Goal: Information Seeking & Learning: Learn about a topic

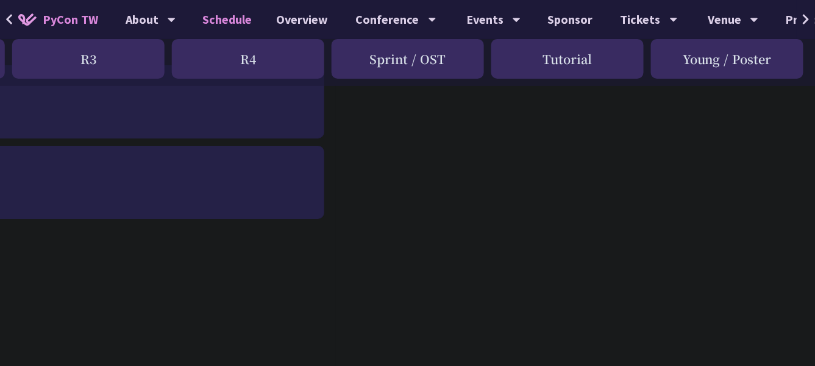
scroll to position [0, 479]
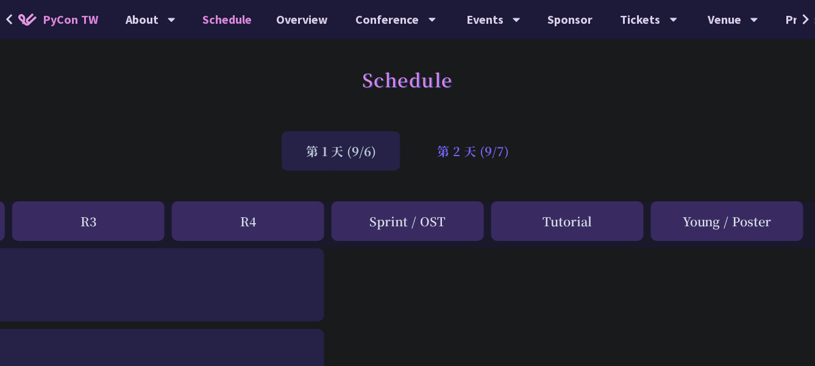
click at [481, 155] on div "第 2 天 (9/7)" at bounding box center [473, 151] width 121 height 40
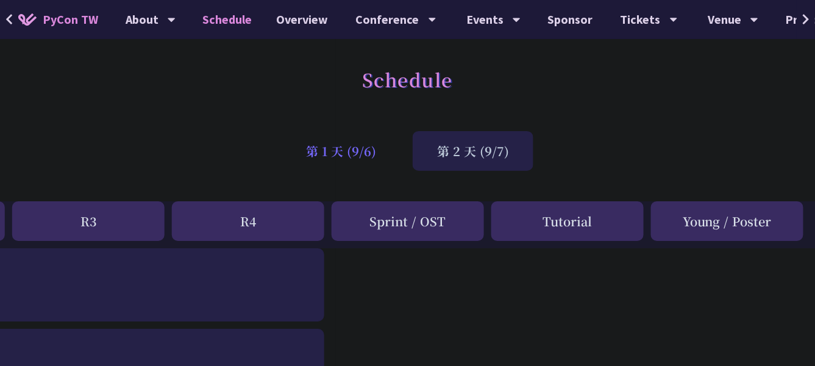
click at [369, 149] on div "第 1 天 (9/6)" at bounding box center [341, 151] width 119 height 40
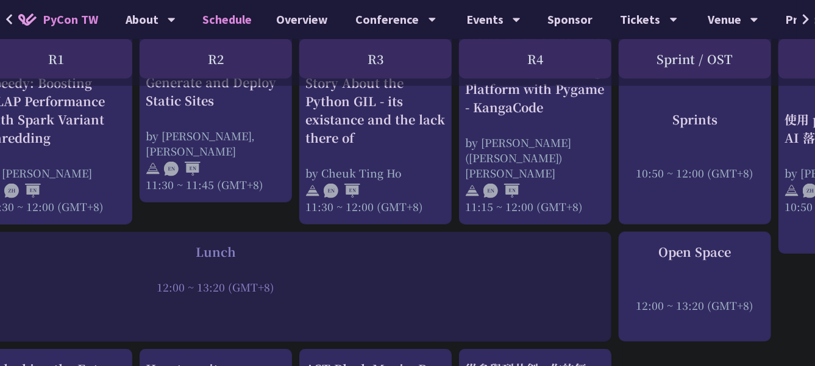
scroll to position [792, 192]
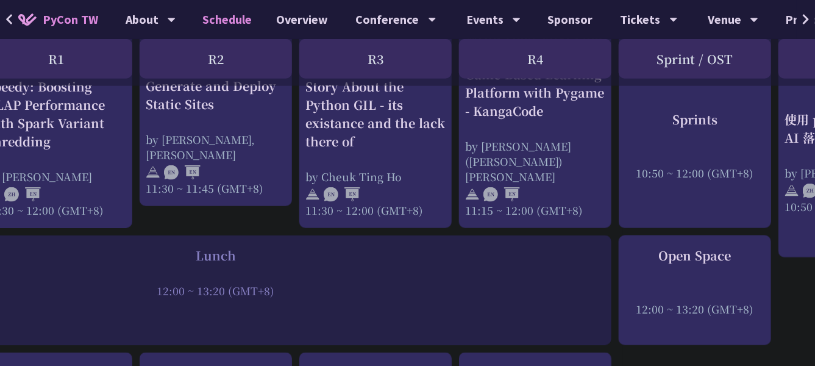
click at [226, 252] on div "Lunch" at bounding box center [215, 255] width 779 height 18
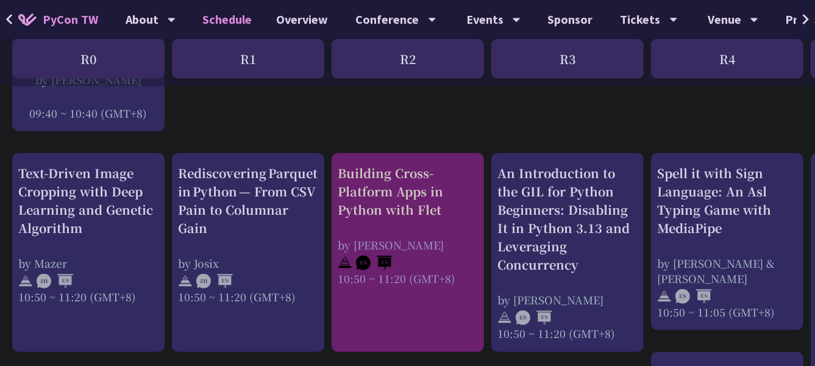
scroll to position [427, 0]
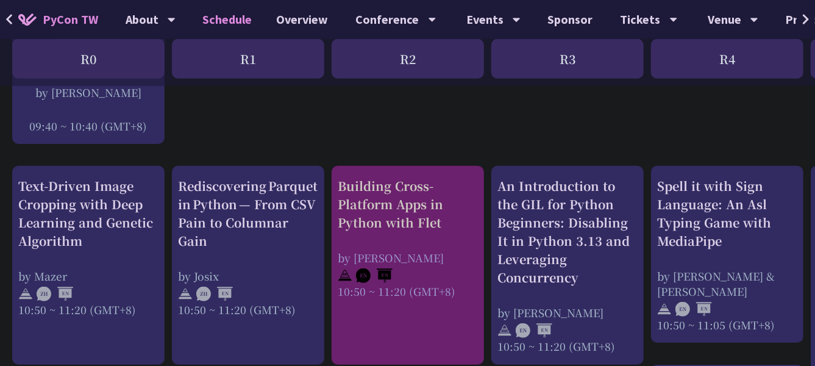
click at [406, 202] on div "Building Cross-Platform Apps in Python with Flet" at bounding box center [408, 204] width 140 height 55
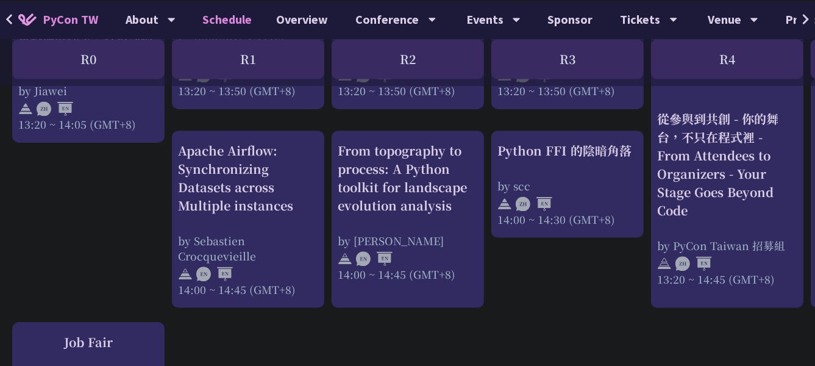
scroll to position [1219, 0]
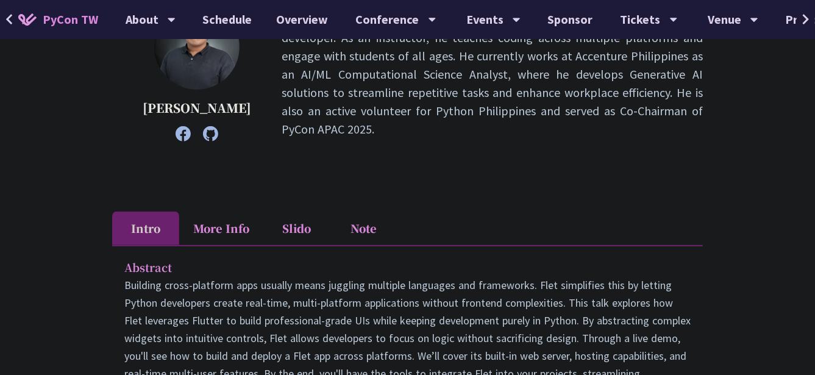
scroll to position [122, 0]
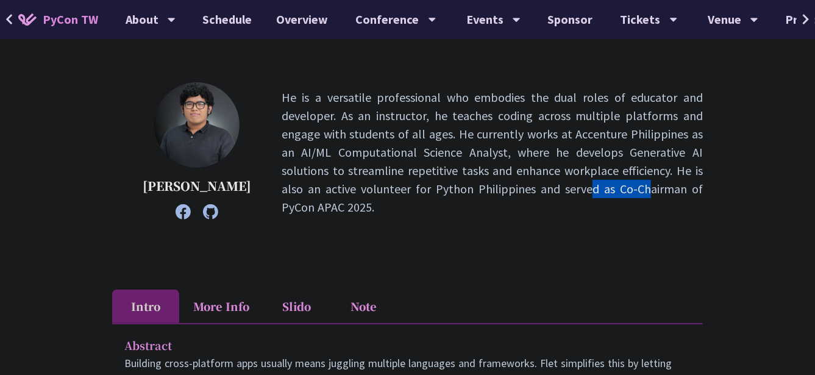
drag, startPoint x: 444, startPoint y: 205, endPoint x: 386, endPoint y: 208, distance: 58.0
click at [386, 208] on p "He is a versatile professional who embodies the dual roles of educator and deve…" at bounding box center [492, 152] width 421 height 128
drag, startPoint x: 386, startPoint y: 208, endPoint x: 399, endPoint y: 233, distance: 28.9
click at [399, 233] on div "Cyrus Mante He is a versatile professional who embodies the dual roles of educa…" at bounding box center [407, 170] width 591 height 177
click at [392, 151] on p "He is a versatile professional who embodies the dual roles of educator and deve…" at bounding box center [492, 152] width 421 height 128
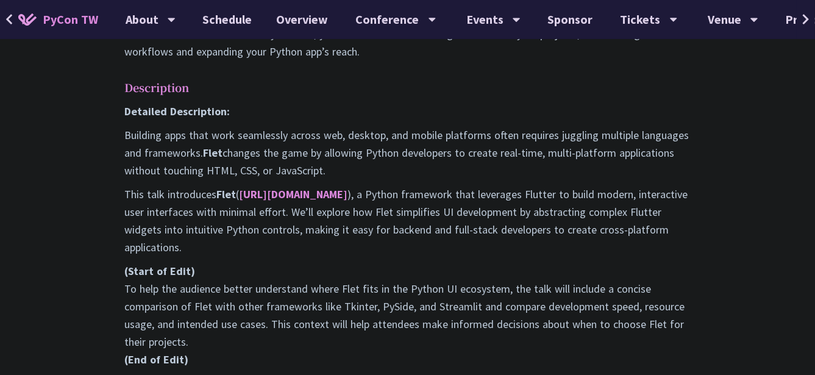
scroll to position [548, 0]
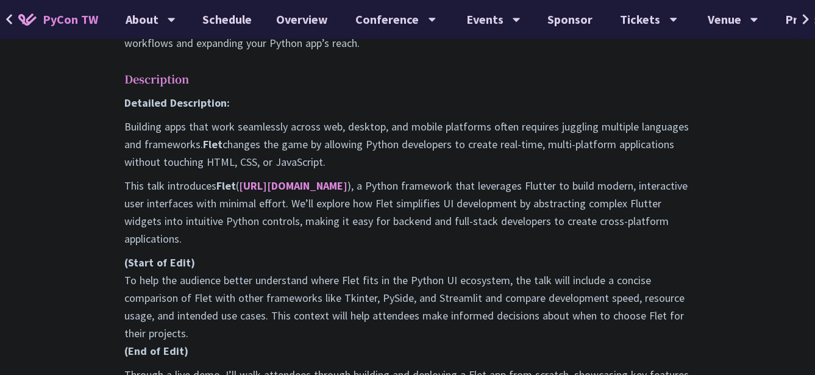
drag, startPoint x: 374, startPoint y: 227, endPoint x: 385, endPoint y: 232, distance: 11.7
click at [385, 232] on div "Detailed Description: Building apps that work seamlessly across web, desktop, a…" at bounding box center [407, 295] width 566 height 402
drag, startPoint x: 392, startPoint y: 158, endPoint x: 680, endPoint y: 302, distance: 321.9
click at [680, 302] on div "Detailed Description: Building apps that work seamlessly across web, desktop, a…" at bounding box center [407, 295] width 566 height 402
drag, startPoint x: 680, startPoint y: 302, endPoint x: 673, endPoint y: 318, distance: 17.8
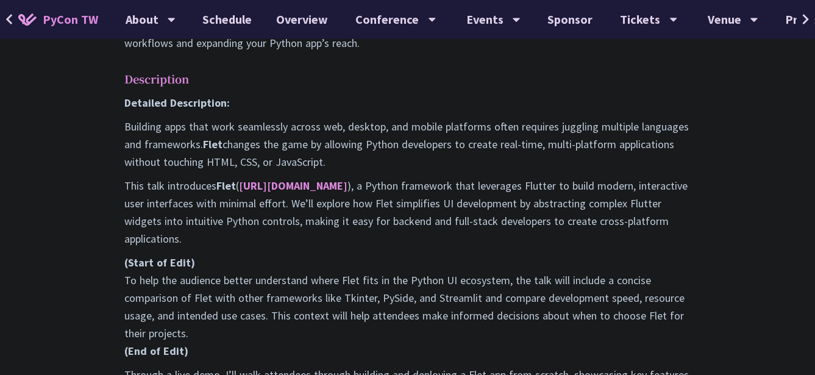
click at [673, 318] on p "(Start of Edit) To help the audience better understand where Flet fits in the P…" at bounding box center [407, 307] width 566 height 106
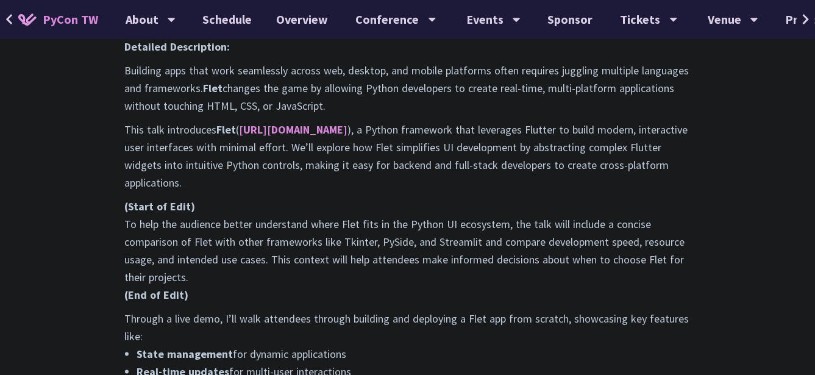
scroll to position [609, 0]
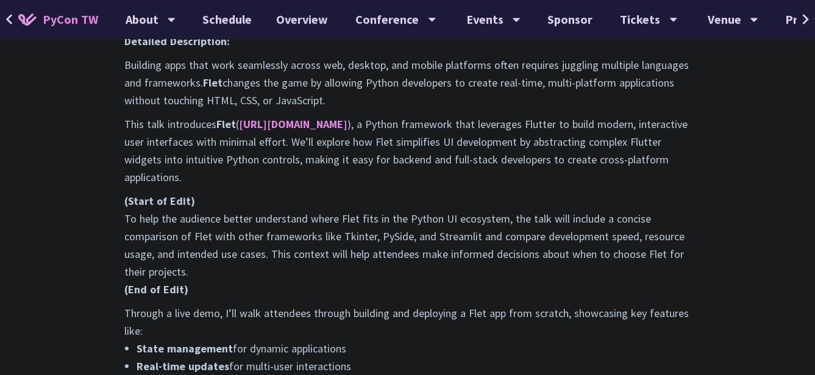
drag, startPoint x: 523, startPoint y: 266, endPoint x: 532, endPoint y: 323, distance: 57.9
click at [532, 323] on div "Detailed Description: Building apps that work seamlessly across web, desktop, a…" at bounding box center [407, 233] width 566 height 402
click at [532, 339] on li "State management for dynamic applications" at bounding box center [414, 348] width 554 height 18
click at [516, 339] on li "State management for dynamic applications" at bounding box center [414, 348] width 554 height 18
drag, startPoint x: 482, startPoint y: 195, endPoint x: 479, endPoint y: 328, distance: 133.5
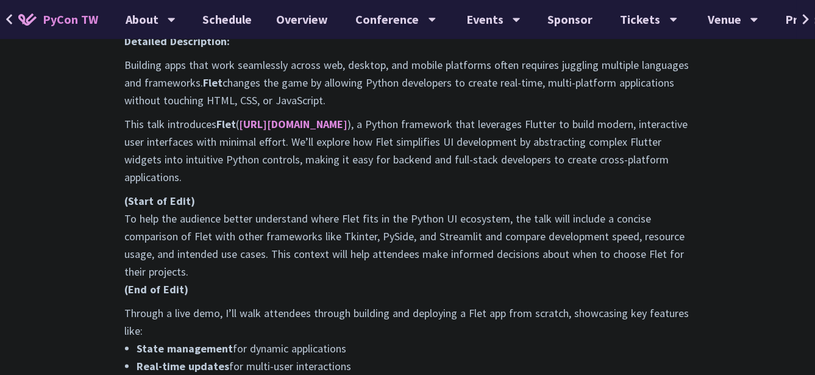
click at [479, 328] on div "Detailed Description: Building apps that work seamlessly across web, desktop, a…" at bounding box center [407, 233] width 566 height 402
drag, startPoint x: 479, startPoint y: 328, endPoint x: 460, endPoint y: 336, distance: 20.5
click at [460, 357] on li "Real-time updates for multi-user interactions" at bounding box center [414, 366] width 554 height 18
click at [442, 357] on li "Real-time updates for multi-user interactions" at bounding box center [414, 366] width 554 height 18
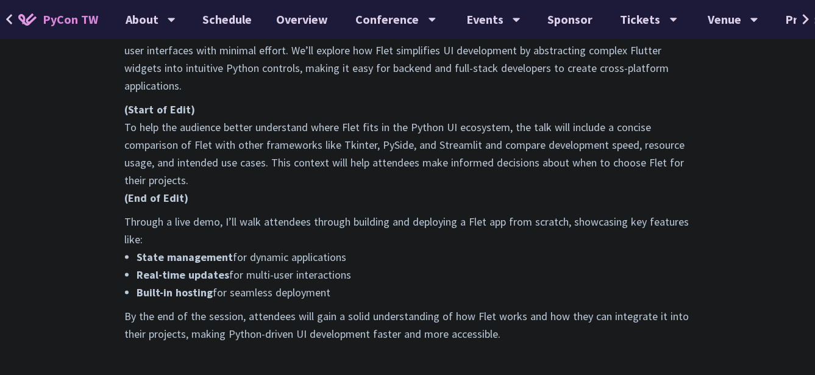
scroll to position [731, 0]
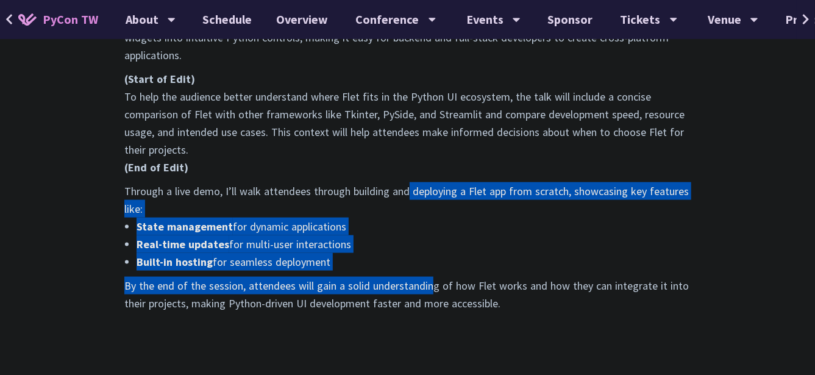
drag, startPoint x: 431, startPoint y: 257, endPoint x: 407, endPoint y: 171, distance: 89.9
click at [407, 171] on div "Detailed Description: Building apps that work seamlessly across web, desktop, a…" at bounding box center [407, 111] width 566 height 402
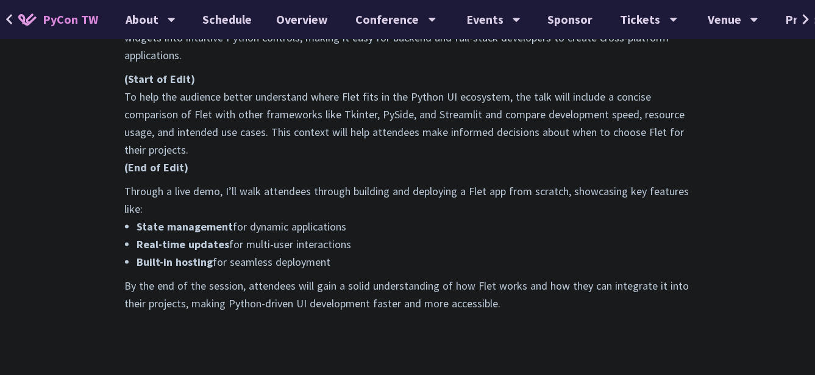
drag, startPoint x: 407, startPoint y: 171, endPoint x: 395, endPoint y: 296, distance: 125.5
click at [389, 296] on div "Abstract Building cross-platform apps usually means juggling multiple languages…" at bounding box center [407, 28] width 591 height 629
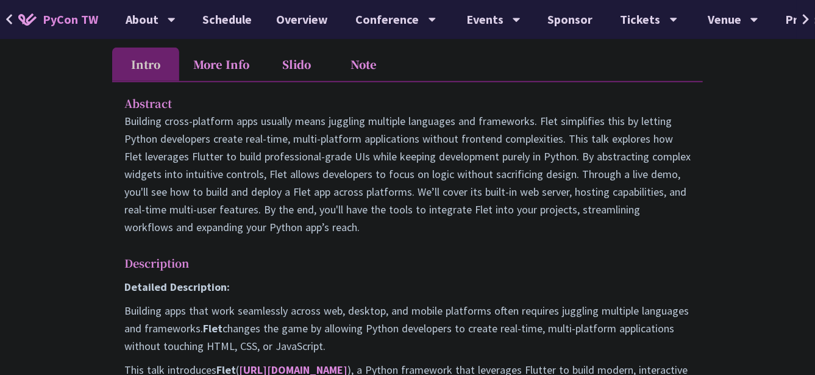
scroll to position [122, 0]
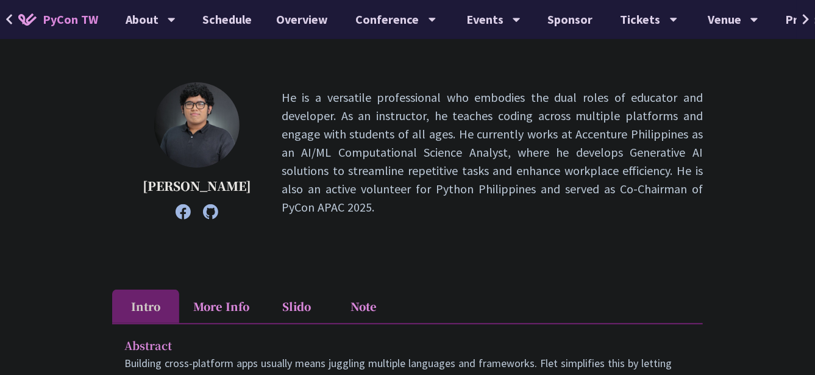
click at [257, 310] on li "More Info" at bounding box center [221, 306] width 84 height 34
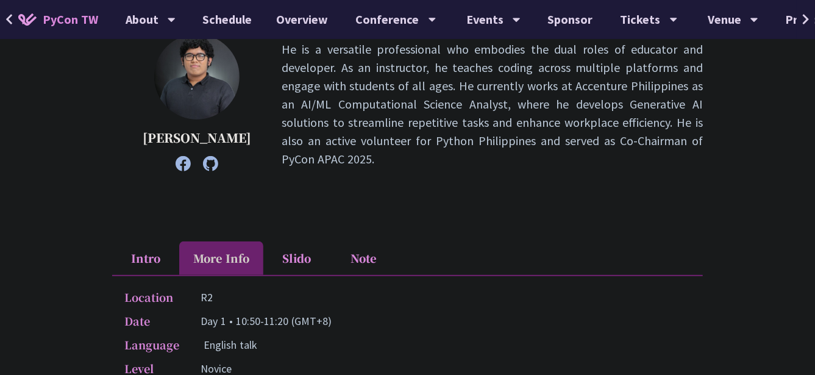
scroll to position [304, 0]
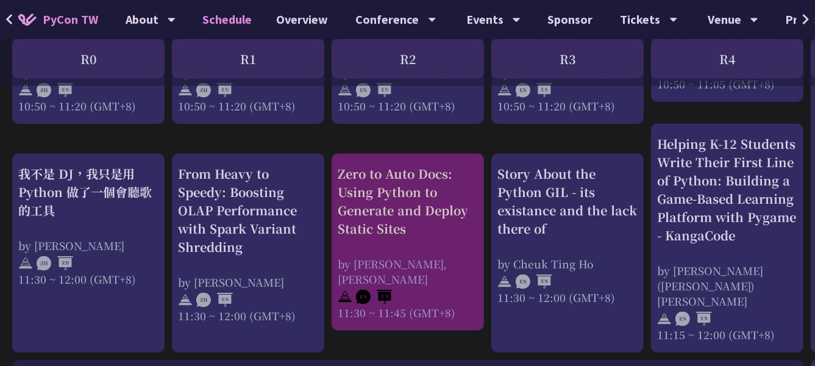
scroll to position [670, 0]
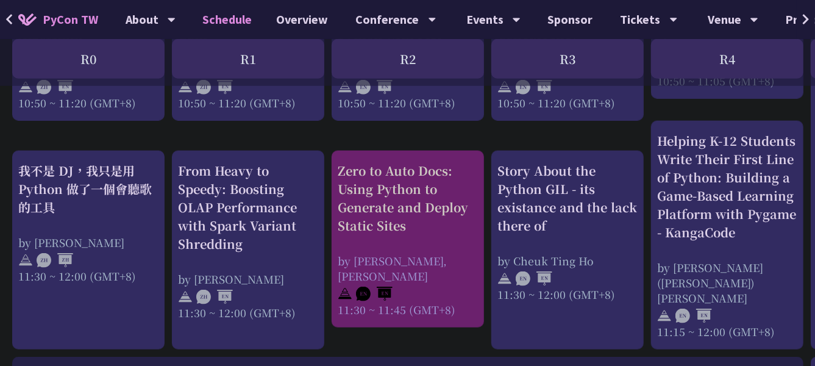
click at [453, 260] on div "by [PERSON_NAME], [PERSON_NAME]" at bounding box center [408, 268] width 140 height 30
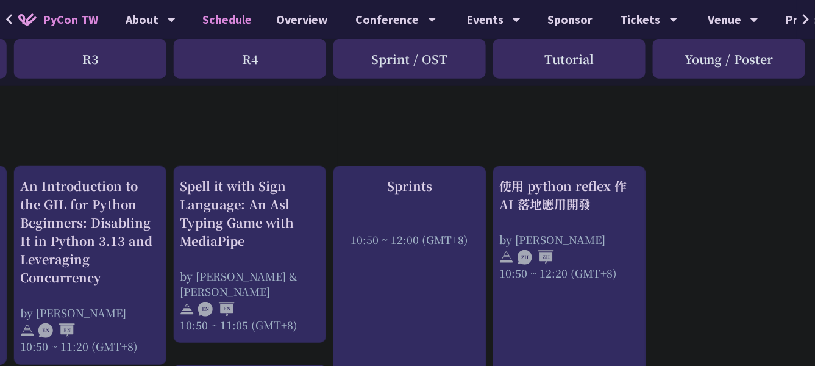
scroll to position [427, 479]
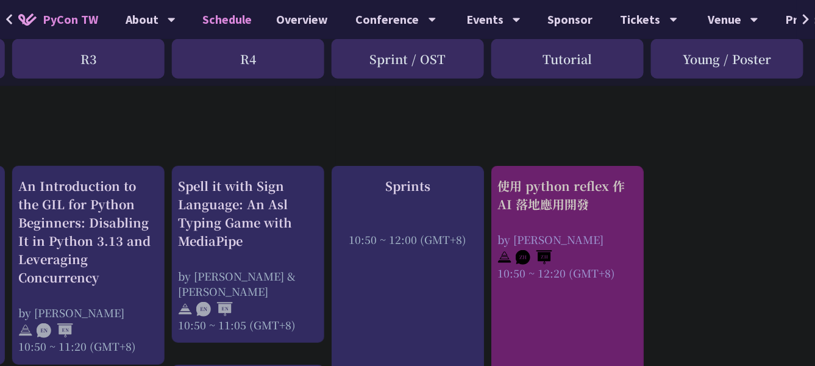
click at [585, 217] on div "使用 python reflex 作 AI 落地應用開發 by Milo Chen 10:50 ~ 12:20 (GMT+8)" at bounding box center [567, 229] width 140 height 104
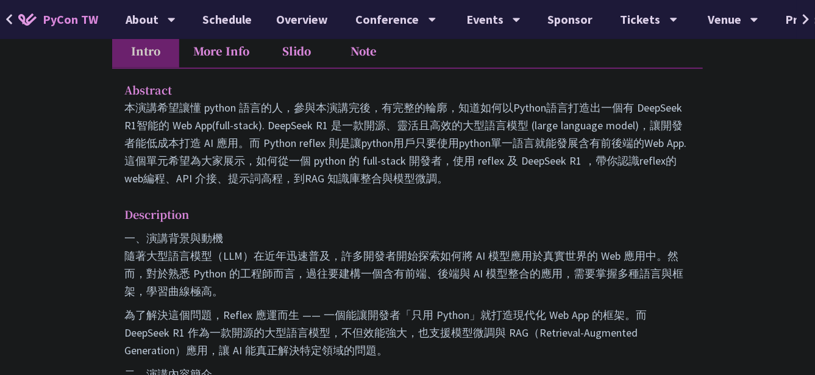
scroll to position [427, 0]
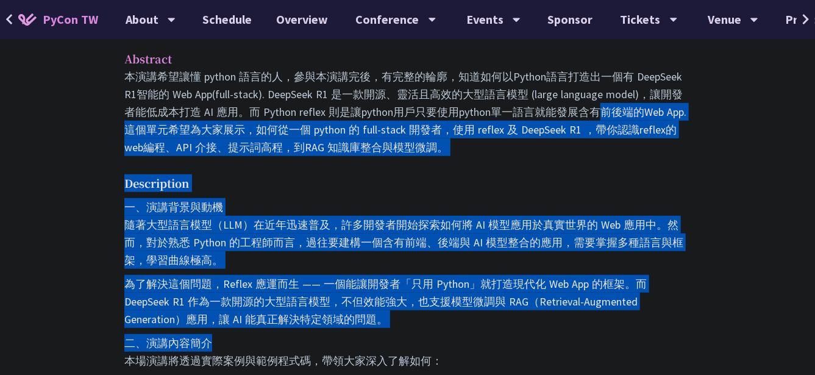
drag, startPoint x: 405, startPoint y: 96, endPoint x: 433, endPoint y: 312, distance: 218.2
click at [374, 334] on p "二、演講內容簡介 本場演講將透過實際案例與範例程式碼，帶領大家深入了解如何：" at bounding box center [407, 351] width 566 height 35
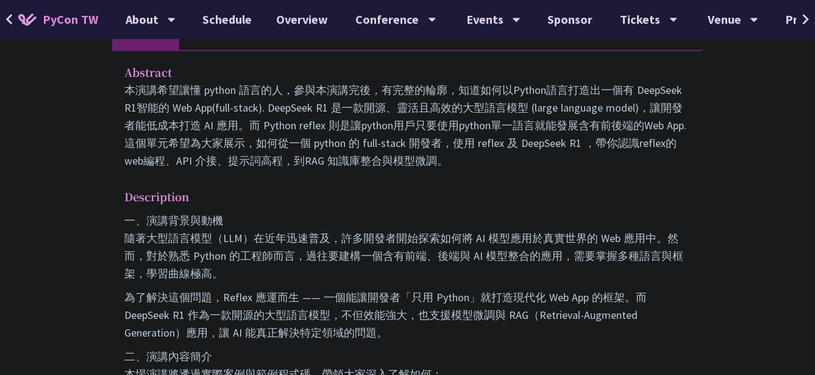
scroll to position [488, 0]
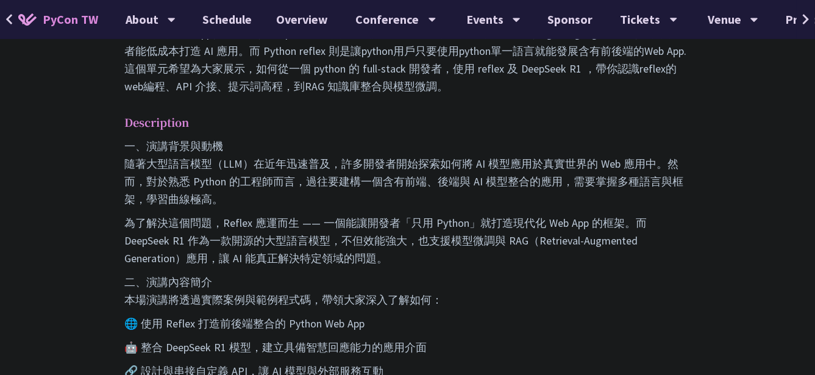
drag, startPoint x: 436, startPoint y: 96, endPoint x: 454, endPoint y: 249, distance: 154.6
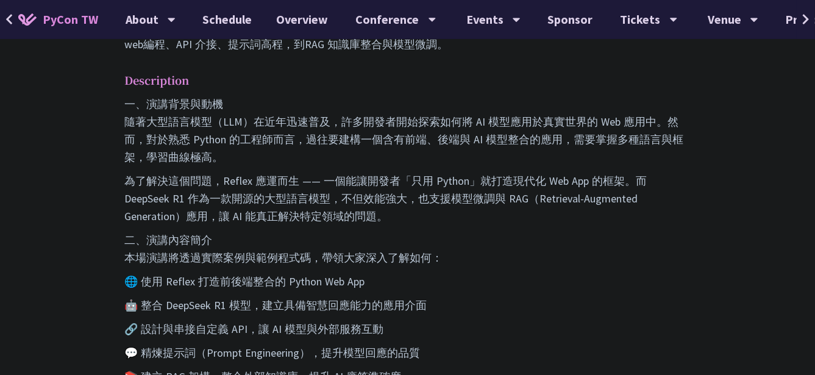
scroll to position [670, 0]
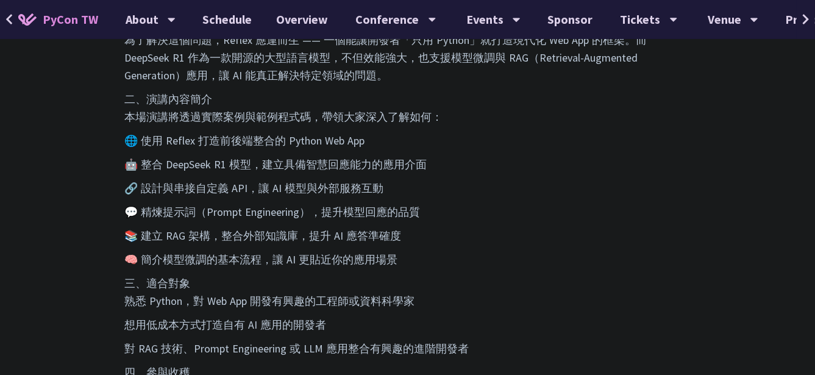
click at [446, 250] on p "🧠 簡介模型微調的基本流程，讓 AI 更貼近你的應用場景" at bounding box center [407, 259] width 566 height 18
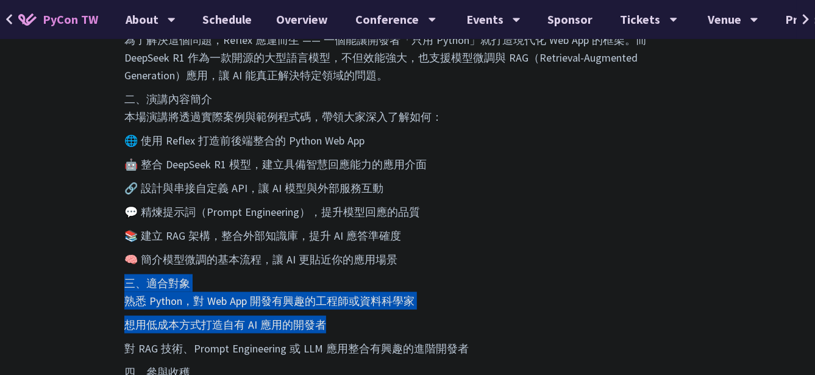
drag, startPoint x: 441, startPoint y: 257, endPoint x: 419, endPoint y: 311, distance: 58.3
click at [419, 311] on div "一、演講背景與動機 隨著大型語言模型（LLM）在近年迅速普及，許多開發者開始探索如何將 AI 模型應用於真實世界的 Web 應用中。然而，對於熟悉 Pytho…" at bounding box center [407, 223] width 566 height 539
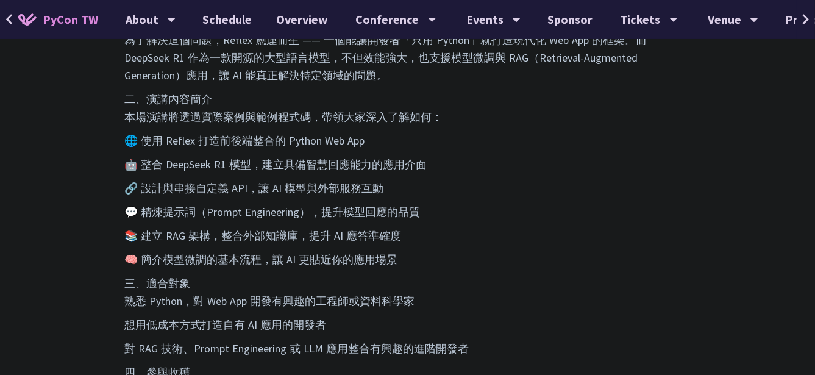
drag, startPoint x: 419, startPoint y: 311, endPoint x: 409, endPoint y: 334, distance: 24.8
click at [411, 339] on p "對 RAG 技術、Prompt Engineering 或 LLM 應用整合有興趣的進階開發者" at bounding box center [407, 348] width 566 height 18
drag, startPoint x: 403, startPoint y: 346, endPoint x: 412, endPoint y: 344, distance: 9.2
click at [412, 363] on p "四、參與收穫 參與本場演講後，你將能夠：" at bounding box center [407, 380] width 566 height 35
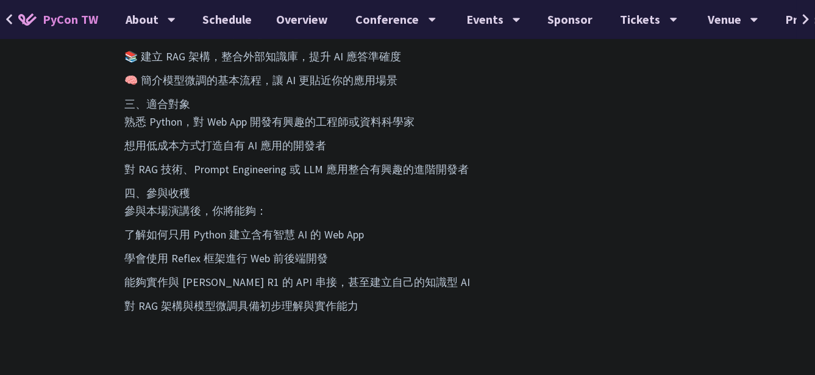
scroll to position [853, 0]
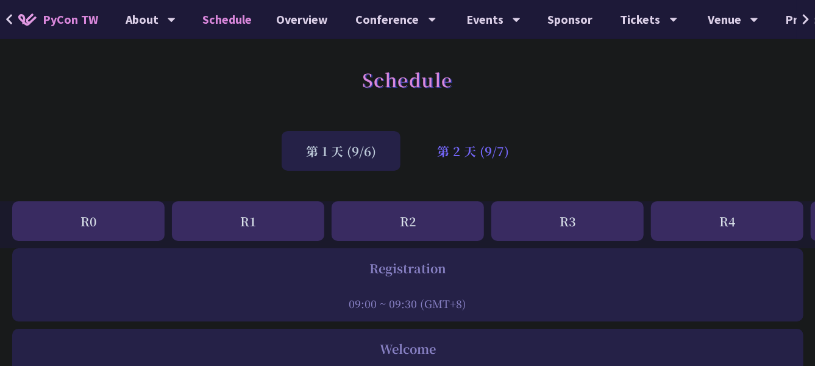
click at [506, 141] on div "第 2 天 (9/7)" at bounding box center [473, 151] width 121 height 40
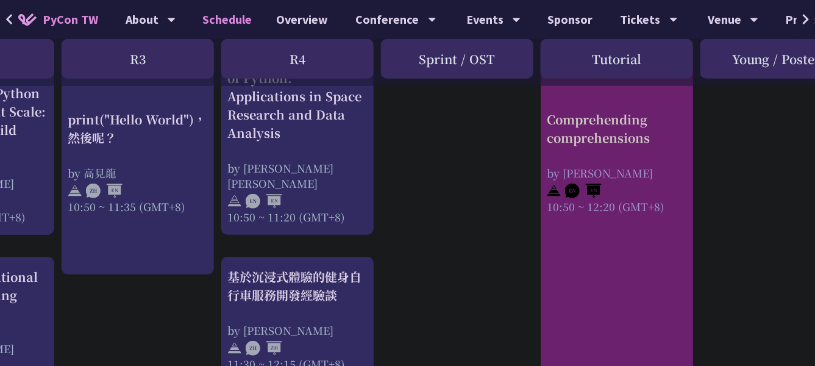
scroll to position [427, 430]
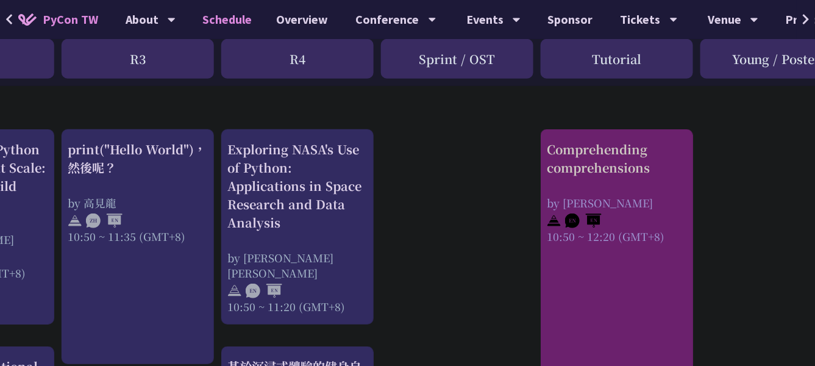
click at [631, 171] on div "Comprehending comprehensions" at bounding box center [617, 158] width 140 height 37
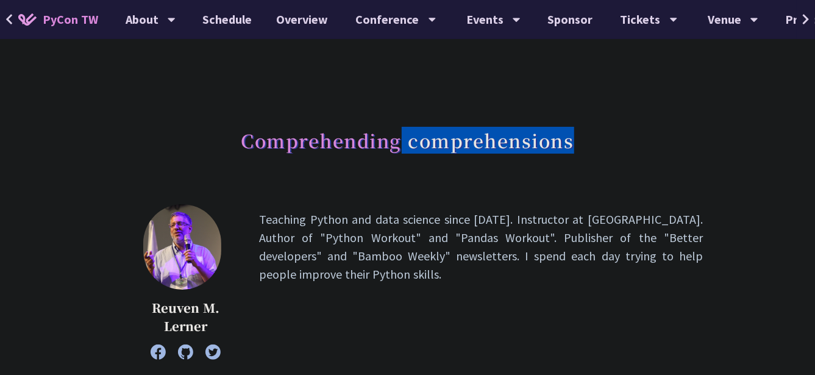
drag, startPoint x: 399, startPoint y: 136, endPoint x: 659, endPoint y: 168, distance: 262.2
click at [659, 168] on div "Comprehending comprehensions" at bounding box center [407, 154] width 591 height 64
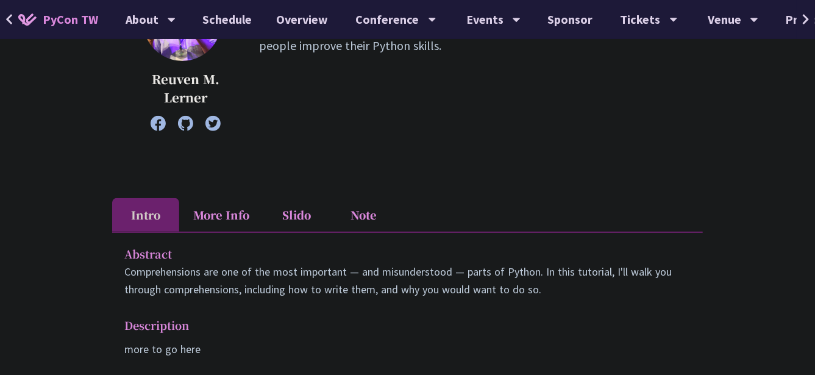
scroll to position [366, 0]
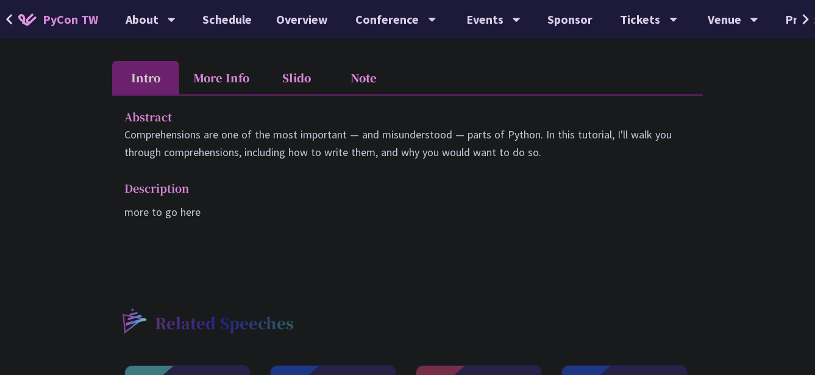
click at [188, 129] on p "Comprehensions are one of the most important — and misunderstood — parts of Pyt…" at bounding box center [407, 143] width 566 height 35
copy p "Comprehensions"
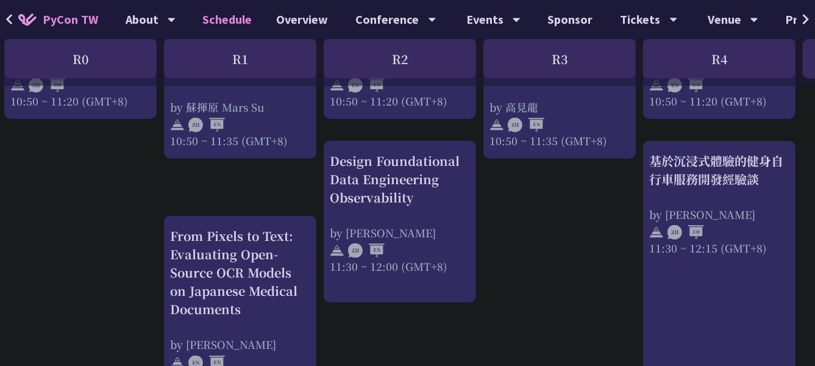
scroll to position [731, 8]
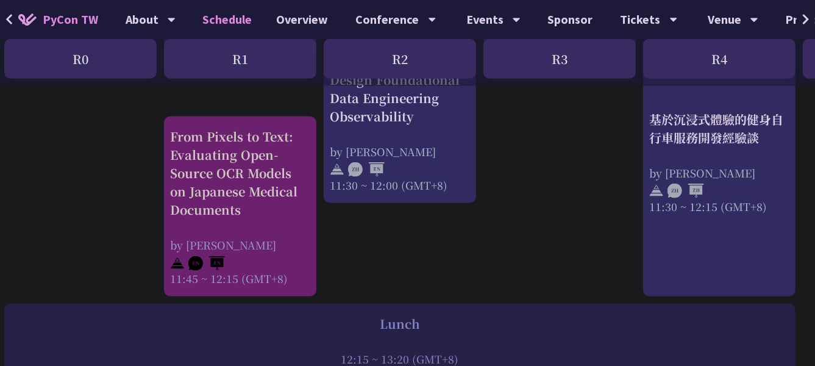
click at [285, 193] on div "From Pixels to Text: Evaluating Open-Source OCR Models on Japanese Medical Docu…" at bounding box center [240, 172] width 140 height 91
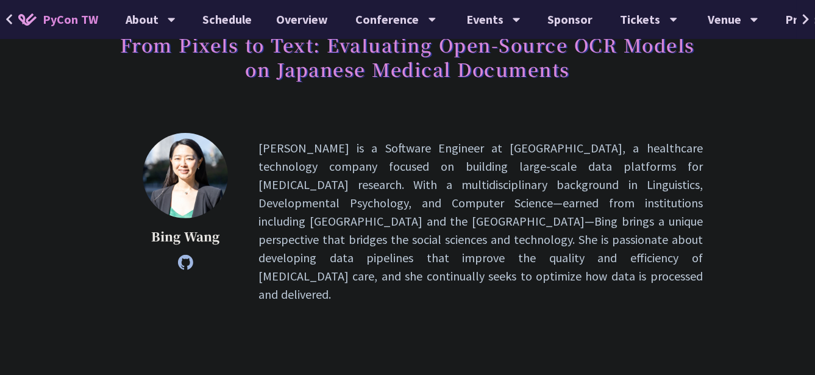
scroll to position [122, 0]
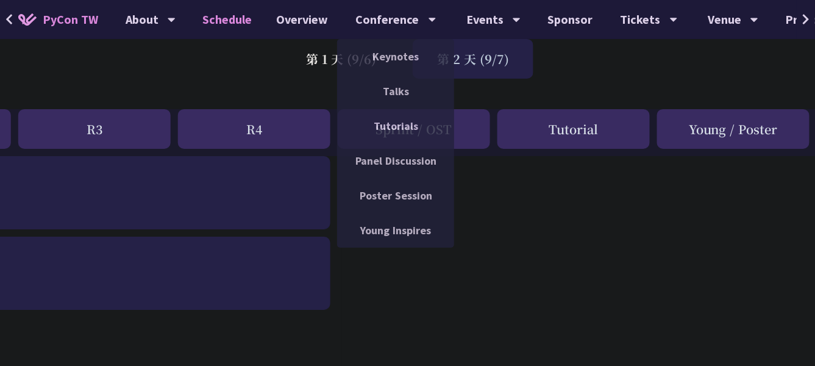
scroll to position [0, 473]
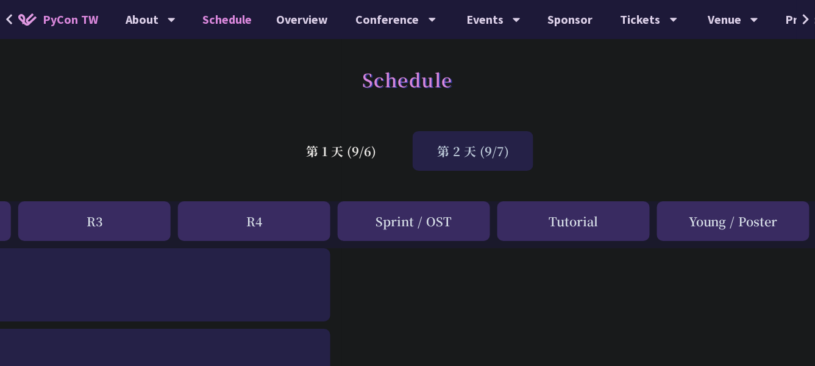
click at [496, 141] on div "第 2 天 (9/7)" at bounding box center [473, 151] width 121 height 40
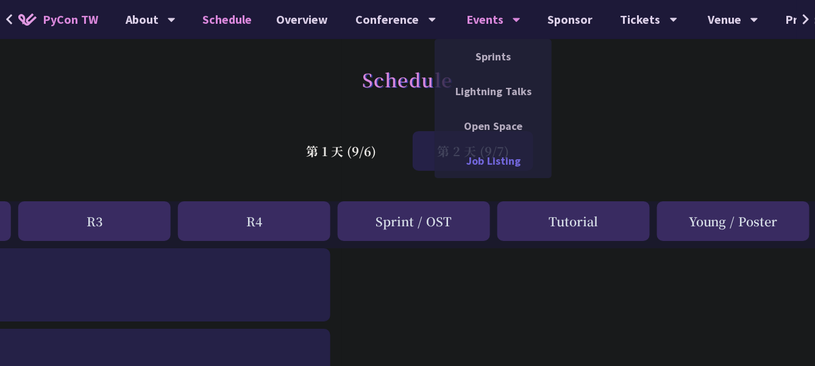
click at [466, 164] on link "Job Listing" at bounding box center [493, 160] width 117 height 29
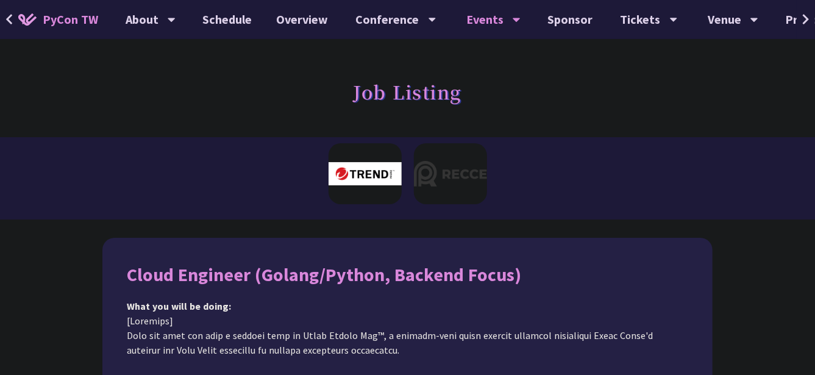
click at [464, 182] on img at bounding box center [450, 173] width 73 height 61
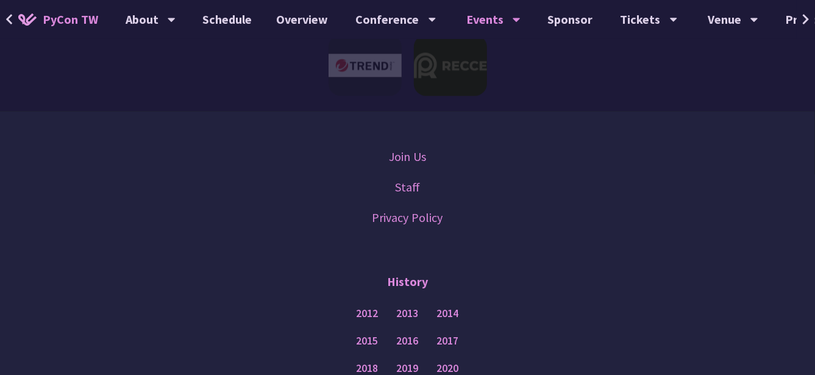
scroll to position [1703, 0]
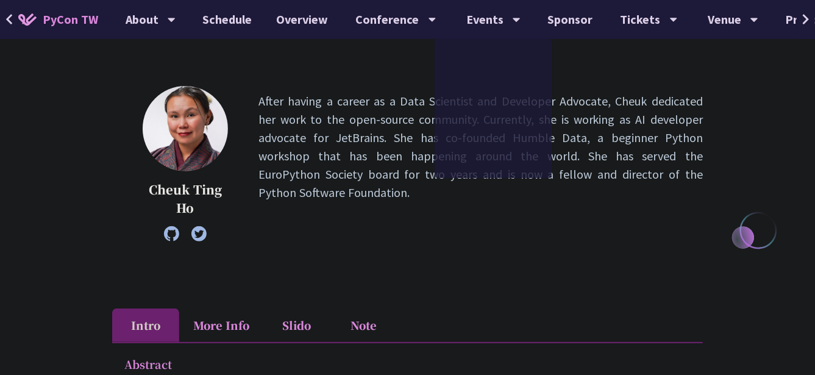
scroll to position [122, 0]
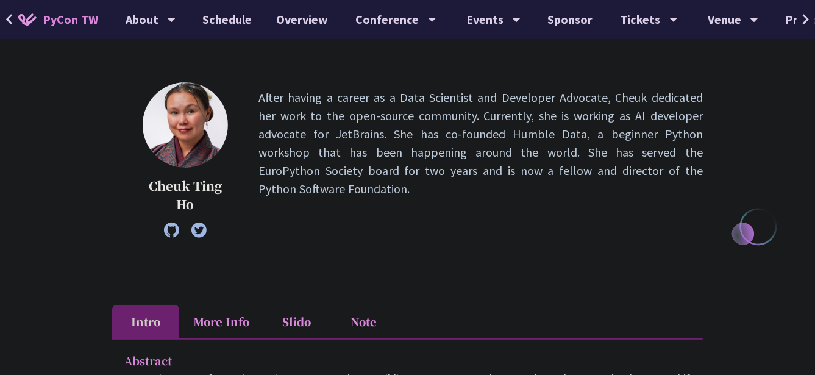
drag, startPoint x: 410, startPoint y: 213, endPoint x: 413, endPoint y: 200, distance: 13.2
click at [413, 200] on p "After having a career as a Data Scientist and Developer Advocate, Cheuk dedicat…" at bounding box center [480, 159] width 444 height 143
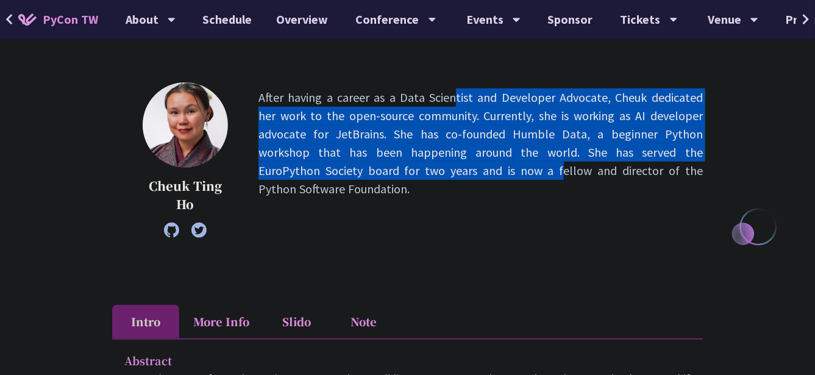
drag, startPoint x: 360, startPoint y: 94, endPoint x: 391, endPoint y: 179, distance: 90.0
click at [391, 179] on p "After having a career as a Data Scientist and Developer Advocate, Cheuk dedicat…" at bounding box center [480, 159] width 444 height 143
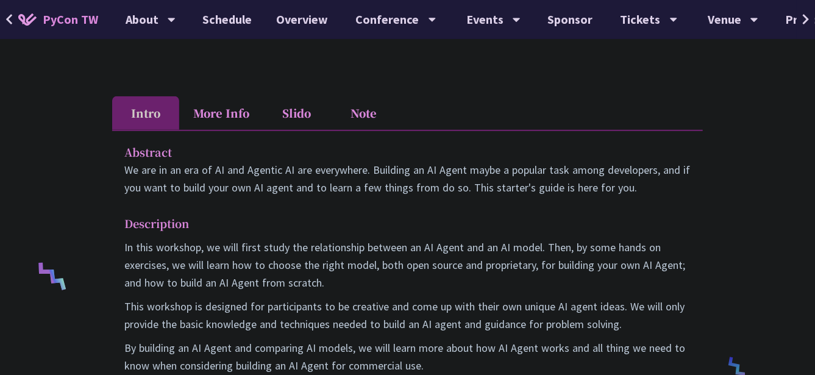
scroll to position [304, 0]
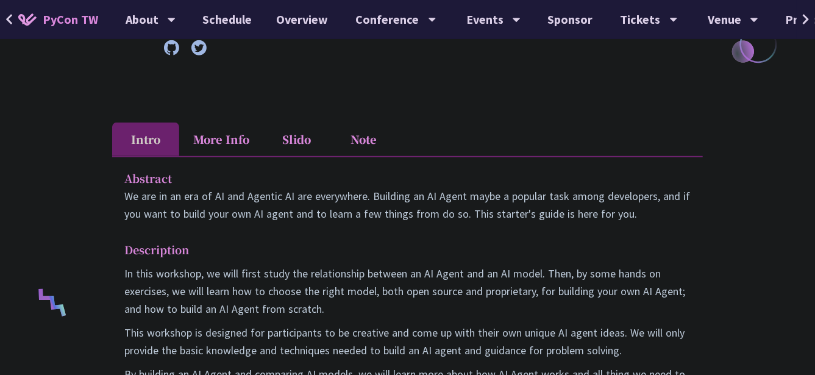
click at [332, 179] on p "Abstract" at bounding box center [395, 178] width 542 height 18
click at [250, 145] on li "More Info" at bounding box center [221, 139] width 84 height 34
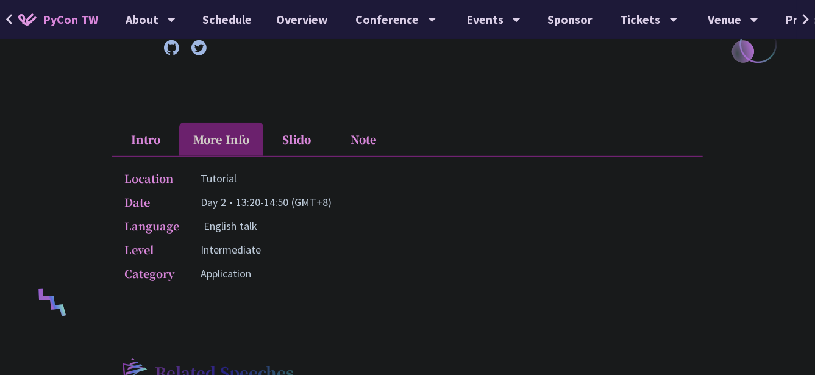
click at [291, 143] on li "Slido" at bounding box center [296, 139] width 67 height 34
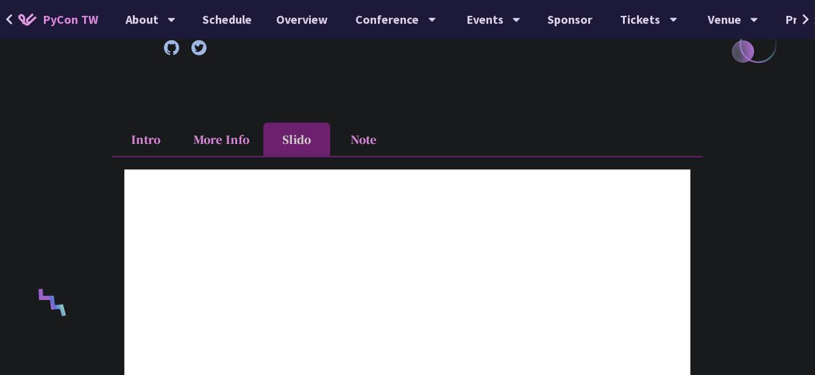
click at [231, 140] on li "More Info" at bounding box center [221, 139] width 84 height 34
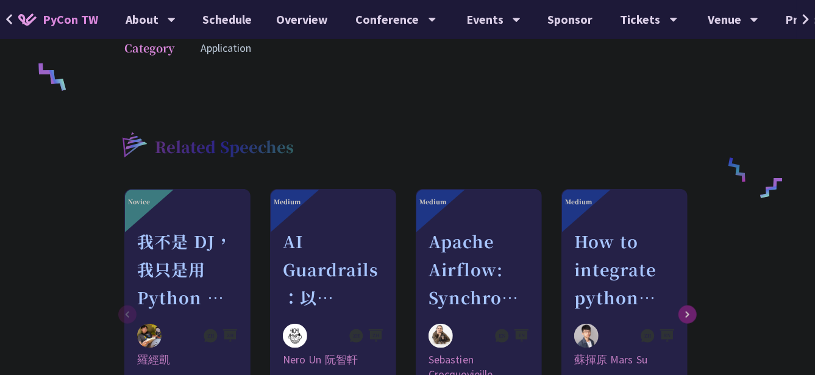
scroll to position [366, 0]
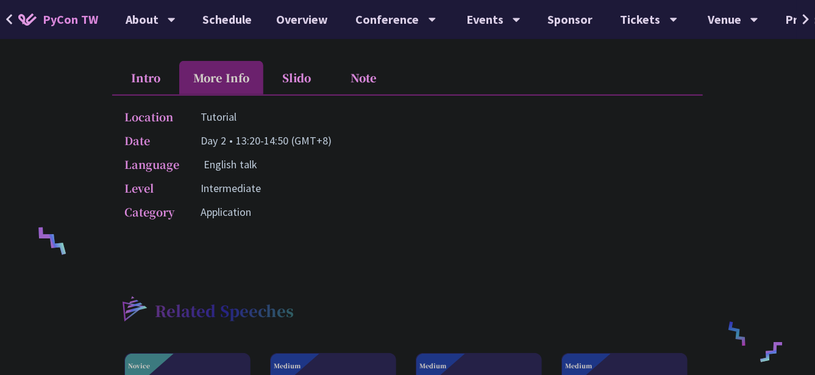
click at [362, 81] on li "Note" at bounding box center [363, 78] width 67 height 34
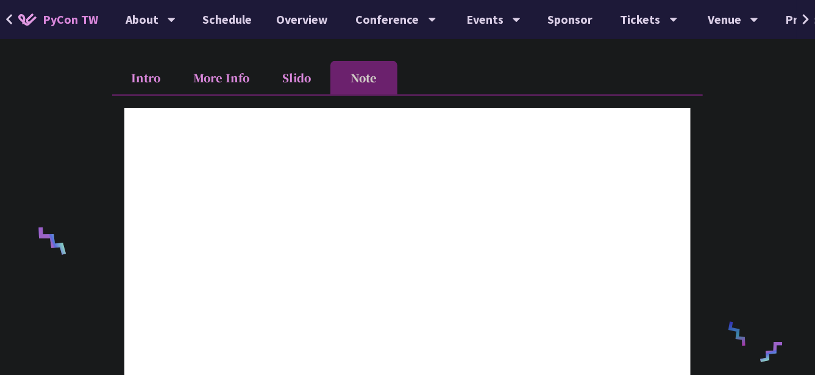
click at [305, 89] on li "Slido" at bounding box center [296, 78] width 67 height 34
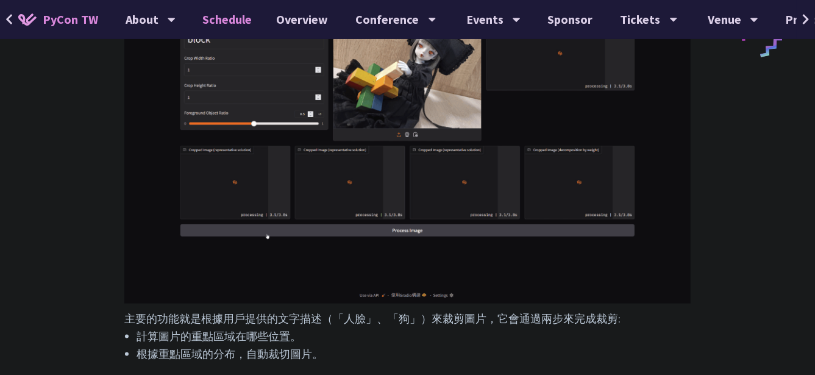
scroll to position [981, 0]
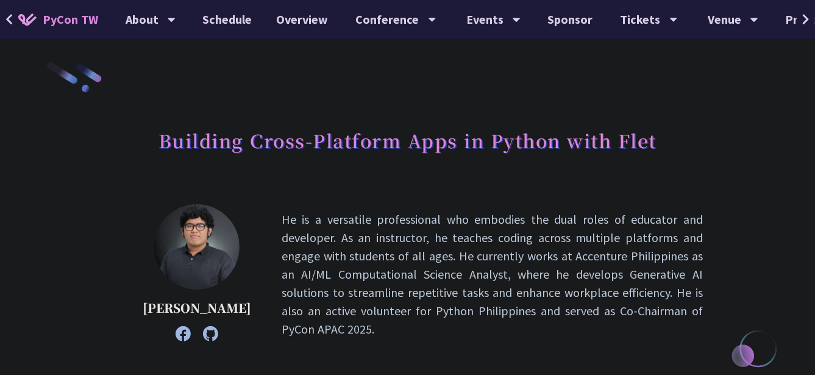
click at [455, 262] on p "He is a versatile professional who embodies the dual roles of educator and deve…" at bounding box center [492, 274] width 421 height 128
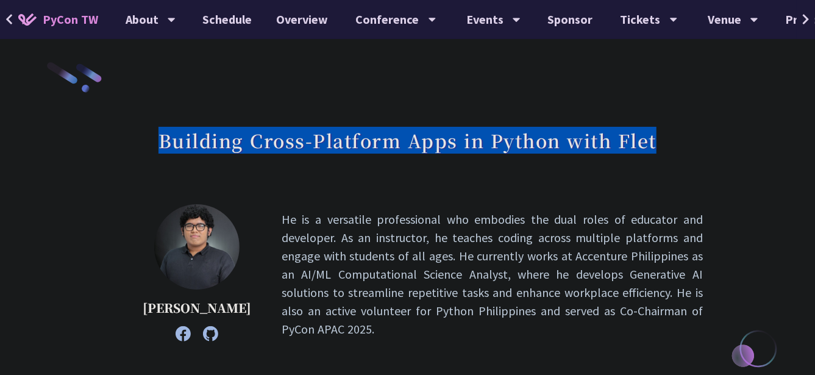
drag, startPoint x: 160, startPoint y: 135, endPoint x: 656, endPoint y: 155, distance: 497.1
click at [656, 155] on div "Building Cross-Platform Apps in Python with Flet" at bounding box center [407, 154] width 591 height 64
copy h1 "Building Cross-Platform Apps in Python with Flet"
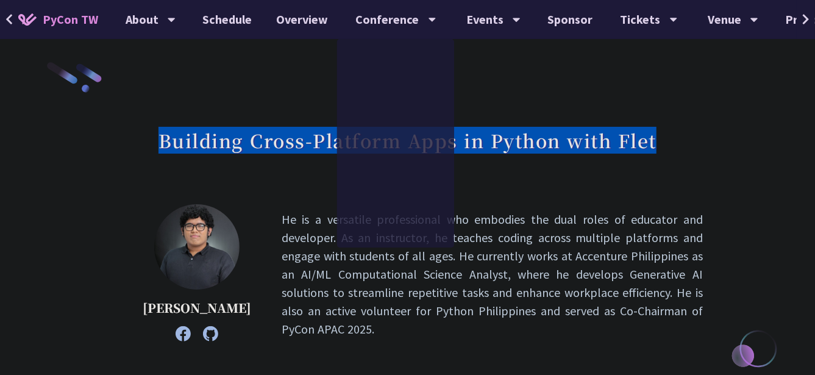
click at [284, 171] on div "Building Cross-Platform Apps in Python with Flet" at bounding box center [407, 154] width 591 height 64
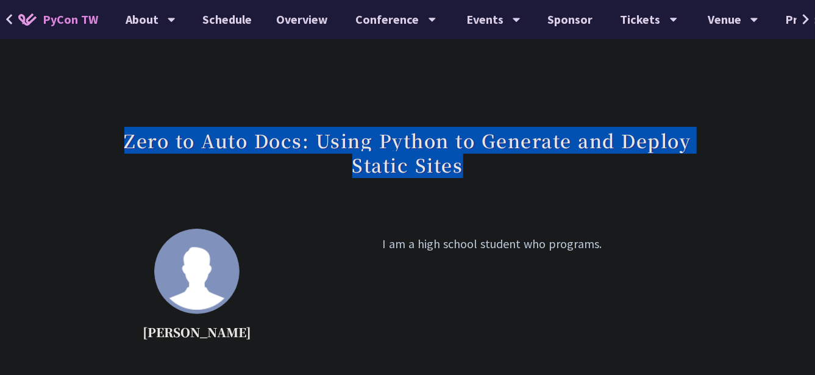
drag, startPoint x: 161, startPoint y: 154, endPoint x: 556, endPoint y: 168, distance: 394.6
copy h1 "Zero to Auto Docs: Using Python to Generate and Deploy Static Sites"
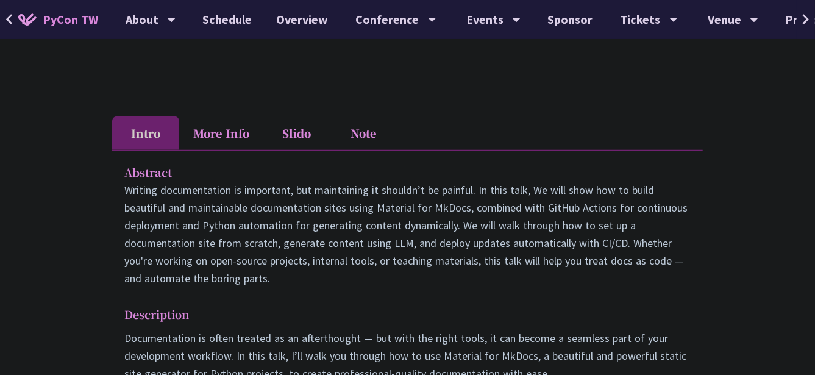
scroll to position [488, 0]
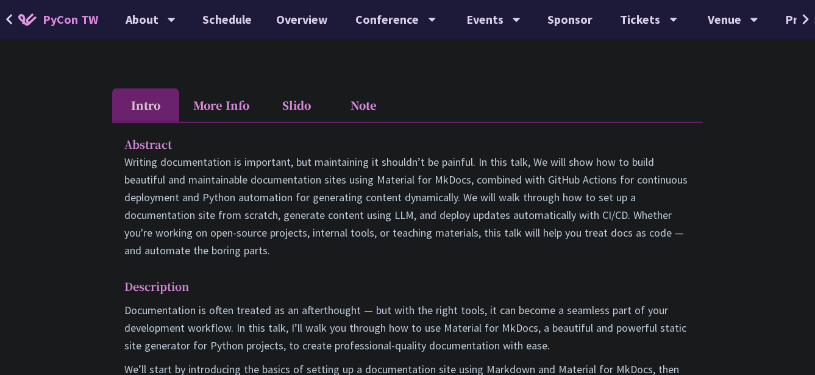
drag, startPoint x: 391, startPoint y: 246, endPoint x: 550, endPoint y: 247, distance: 159.1
click at [550, 247] on p "Writing documentation is important, but maintaining it shouldn’t be painful. In…" at bounding box center [407, 206] width 566 height 106
drag, startPoint x: 563, startPoint y: 109, endPoint x: 579, endPoint y: 245, distance: 136.8
click at [579, 245] on div "Intro More Info Slido Note Abstract Writing documentation is important, but mai…" at bounding box center [407, 307] width 591 height 438
drag, startPoint x: 579, startPoint y: 245, endPoint x: 556, endPoint y: 260, distance: 27.4
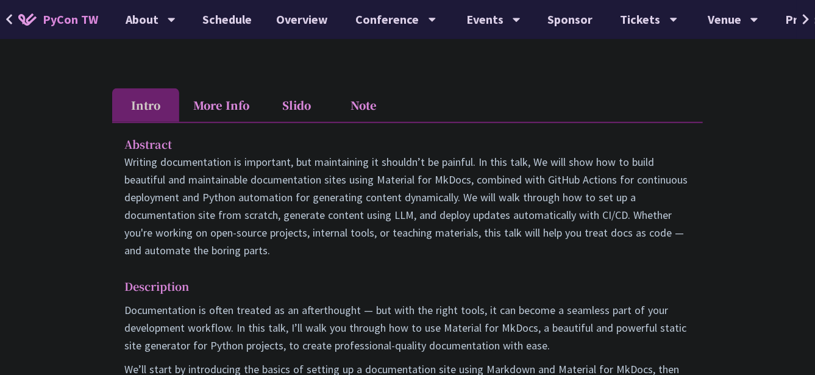
click at [556, 260] on div "Abstract Writing documentation is important, but maintaining it shouldn’t be pa…" at bounding box center [407, 324] width 591 height 405
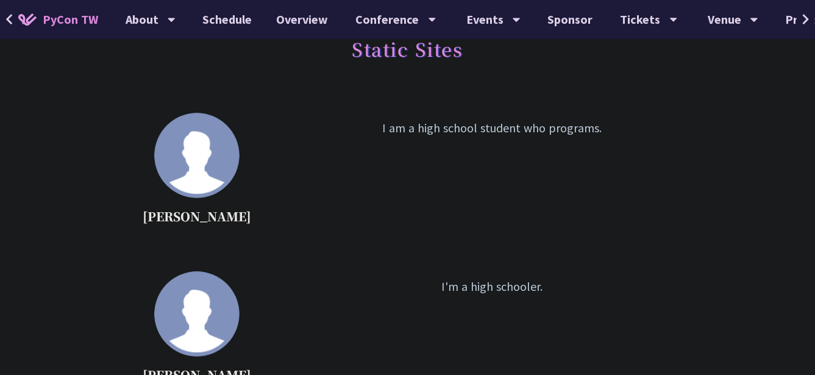
scroll to position [122, 0]
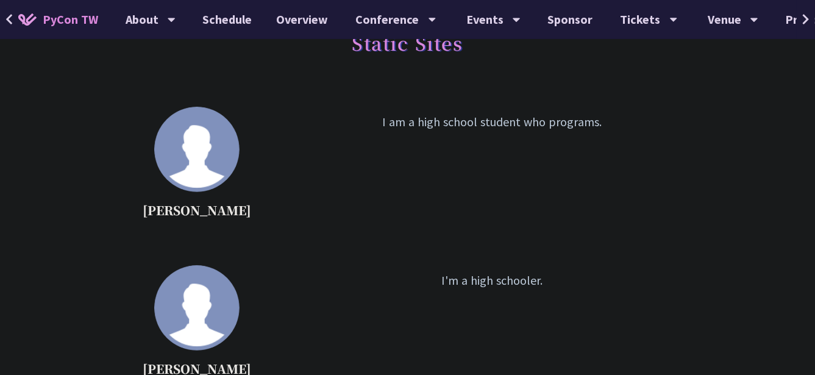
drag, startPoint x: 374, startPoint y: 113, endPoint x: 623, endPoint y: 127, distance: 250.3
click at [623, 127] on p "I am a high school student who programs." at bounding box center [492, 168] width 421 height 110
drag, startPoint x: 623, startPoint y: 127, endPoint x: 511, endPoint y: 211, distance: 140.2
click at [511, 211] on p "I am a high school student who programs." at bounding box center [492, 168] width 421 height 110
click at [517, 269] on div "Tiffany Gau I'm a high schooler." at bounding box center [407, 326] width 591 height 122
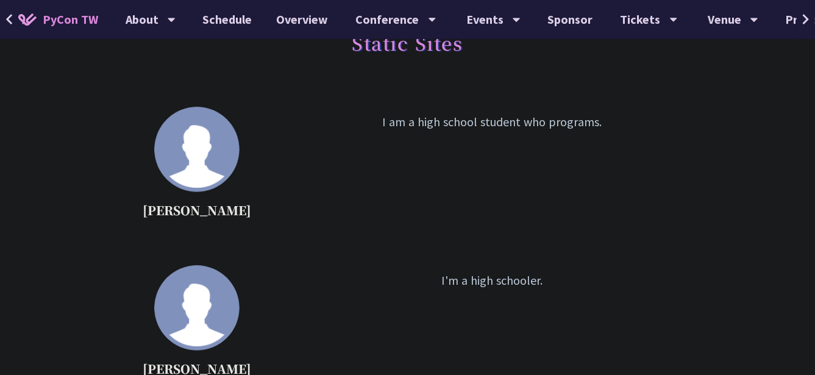
drag, startPoint x: 539, startPoint y: 294, endPoint x: 390, endPoint y: 271, distance: 150.5
click at [390, 271] on p "I'm a high schooler." at bounding box center [492, 326] width 421 height 110
drag, startPoint x: 390, startPoint y: 271, endPoint x: 340, endPoint y: 144, distance: 135.7
click at [340, 144] on p "I am a high school student who programs." at bounding box center [492, 168] width 421 height 110
drag, startPoint x: 378, startPoint y: 121, endPoint x: 614, endPoint y: 124, distance: 235.3
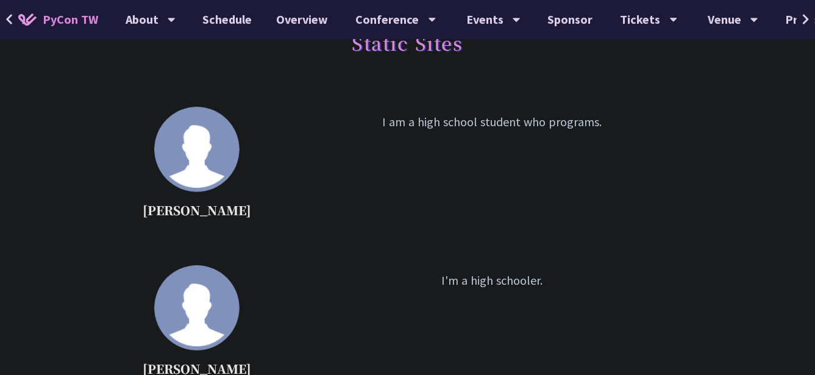
click at [614, 124] on p "I am a high school student who programs." at bounding box center [492, 168] width 421 height 110
drag, startPoint x: 614, startPoint y: 124, endPoint x: 545, endPoint y: 199, distance: 101.8
click at [545, 199] on p "I am a high school student who programs." at bounding box center [492, 168] width 421 height 110
click at [476, 87] on div "Zero to Auto Docs: Using Python to Generate and Deploy Static Sites" at bounding box center [407, 44] width 591 height 88
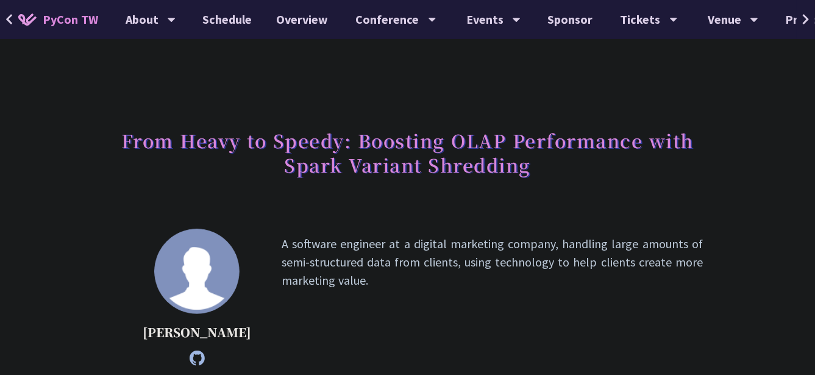
drag, startPoint x: 60, startPoint y: 105, endPoint x: 511, endPoint y: 281, distance: 483.9
drag, startPoint x: 511, startPoint y: 281, endPoint x: 361, endPoint y: 209, distance: 166.3
click at [361, 209] on div "From Heavy to Speedy: Boosting OLAP Performance with Spark Variant Shredding" at bounding box center [407, 166] width 591 height 88
click at [380, 170] on h1 "From Heavy to Speedy: Boosting OLAP Performance with Spark Variant Shredding" at bounding box center [407, 152] width 591 height 61
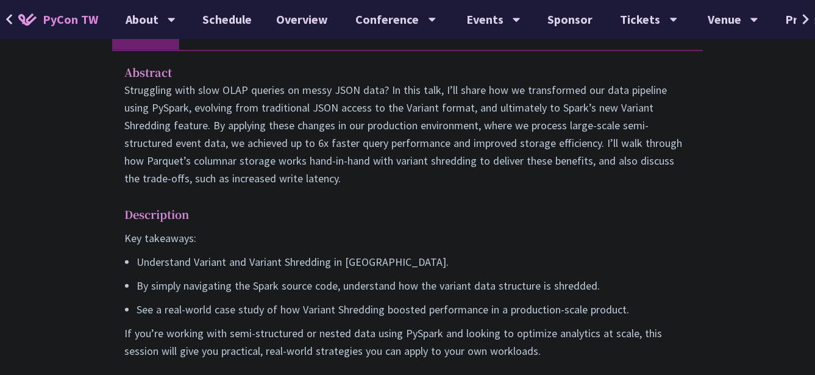
scroll to position [427, 0]
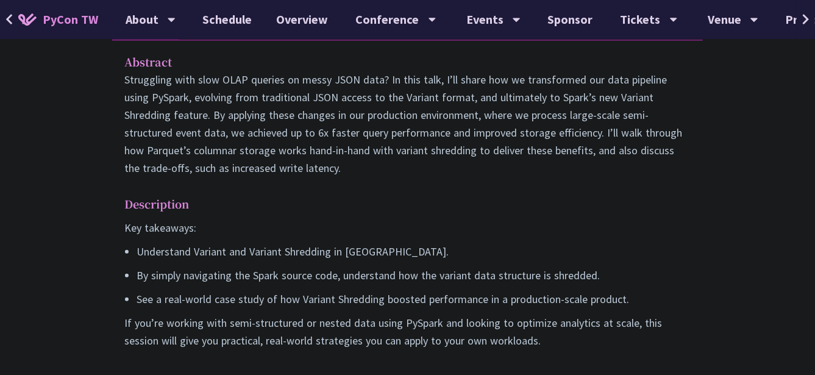
drag, startPoint x: 134, startPoint y: 96, endPoint x: 400, endPoint y: 197, distance: 284.3
click at [400, 197] on div "Abstract Struggling with slow OLAP queries on messy JSON data? In this talk, I’…" at bounding box center [407, 210] width 591 height 340
drag, startPoint x: 400, startPoint y: 197, endPoint x: 368, endPoint y: 221, distance: 40.0
click at [368, 213] on p "Description" at bounding box center [395, 204] width 542 height 18
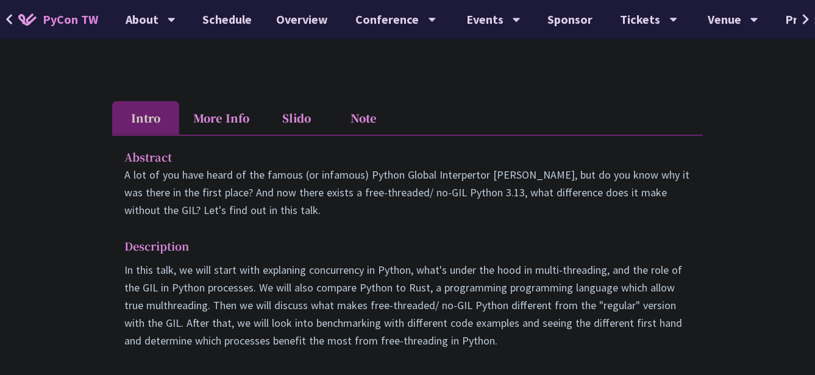
scroll to position [366, 0]
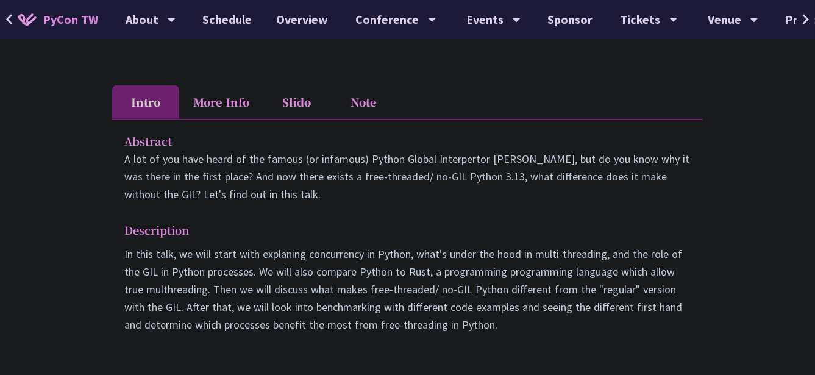
drag, startPoint x: 480, startPoint y: 200, endPoint x: 522, endPoint y: 200, distance: 42.0
click at [522, 200] on p "A lot of you have heard of the famous (or infamous) Python Global Interpertor L…" at bounding box center [407, 176] width 566 height 53
drag, startPoint x: 531, startPoint y: 325, endPoint x: 547, endPoint y: 321, distance: 16.4
click at [547, 321] on p "In this talk, we will start with explaning concurrency in Python, what's under …" at bounding box center [407, 289] width 566 height 88
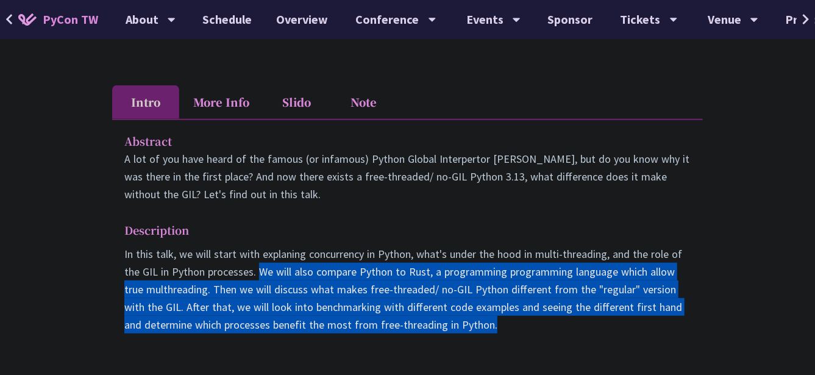
drag, startPoint x: 257, startPoint y: 272, endPoint x: 546, endPoint y: 327, distance: 294.7
click at [546, 327] on p "In this talk, we will start with explaning concurrency in Python, what's under …" at bounding box center [407, 289] width 566 height 88
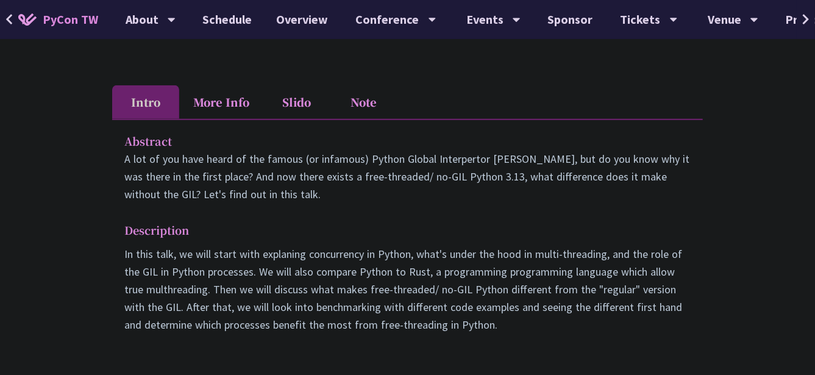
drag, startPoint x: 546, startPoint y: 327, endPoint x: 448, endPoint y: 199, distance: 161.3
click at [448, 199] on p "A lot of you have heard of the famous (or infamous) Python Global Interpertor L…" at bounding box center [407, 176] width 566 height 53
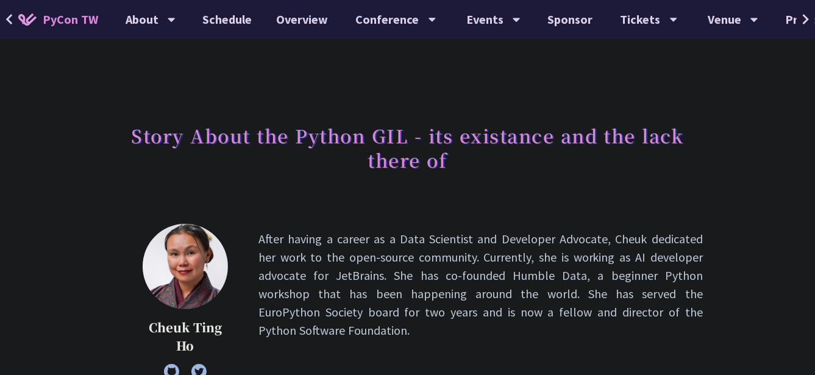
scroll to position [0, 0]
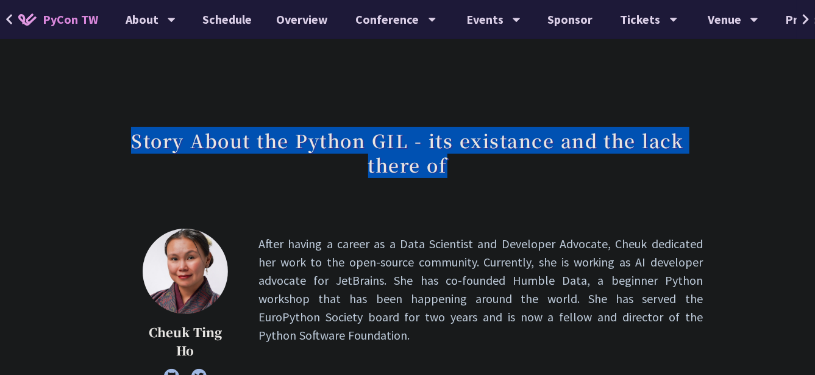
drag, startPoint x: 392, startPoint y: 141, endPoint x: 29, endPoint y: 117, distance: 364.0
copy h1 "Story About the Python GIL - its existance and the lack there of"
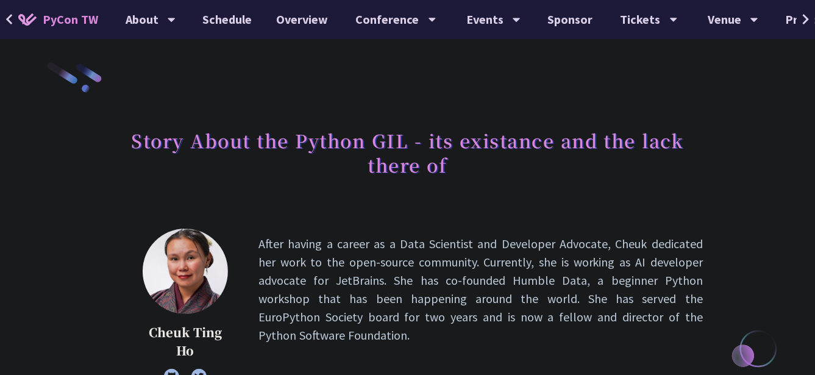
scroll to position [304, 0]
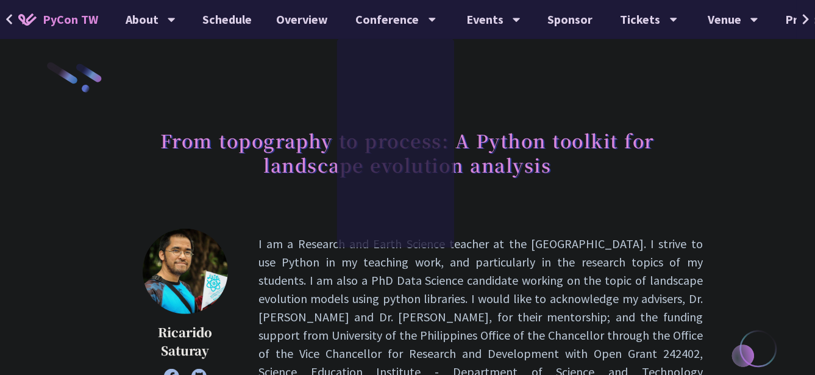
click at [288, 255] on p "I am a Research and Earth Science teacher at the [GEOGRAPHIC_DATA]. I strive to…" at bounding box center [480, 317] width 444 height 165
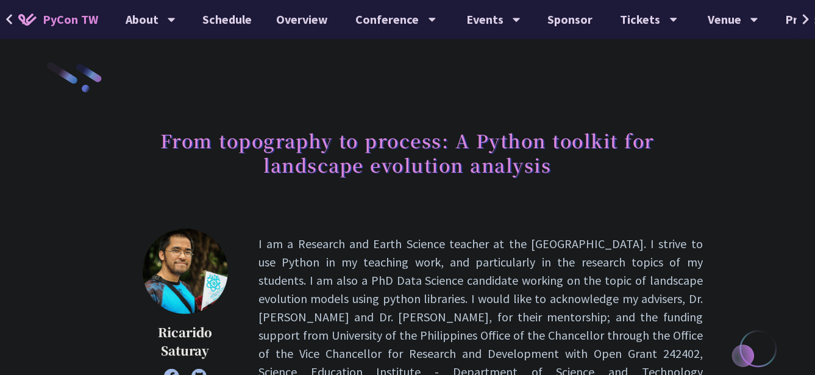
drag, startPoint x: 603, startPoint y: 171, endPoint x: 584, endPoint y: 182, distance: 21.0
click at [584, 182] on h1 "From topography to process: A Python toolkit for landscape evolution analysis" at bounding box center [407, 152] width 591 height 61
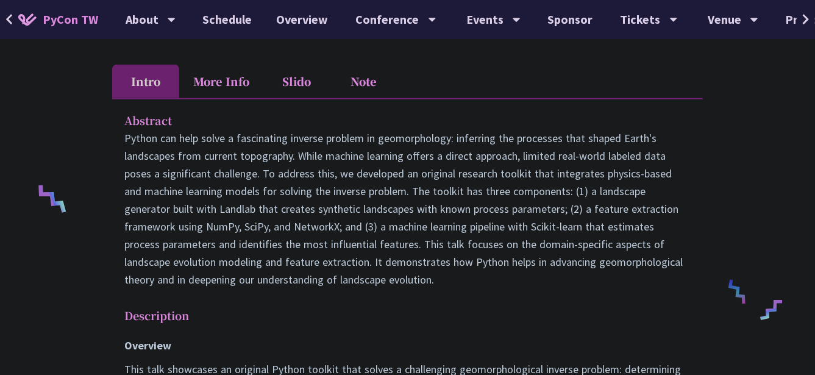
scroll to position [427, 0]
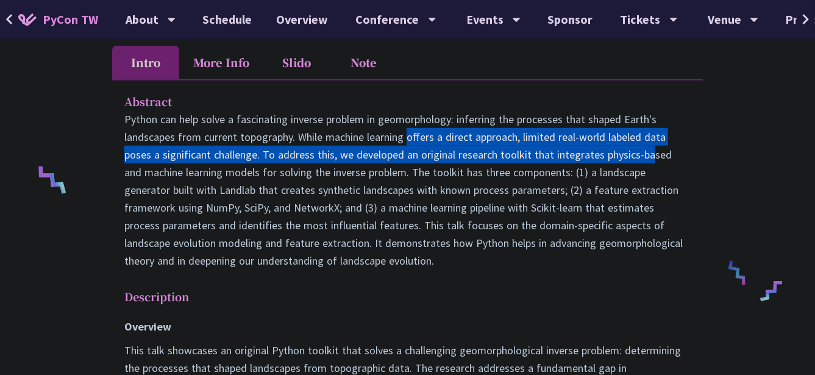
drag, startPoint x: 310, startPoint y: 136, endPoint x: 554, endPoint y: 152, distance: 244.3
click at [554, 152] on p at bounding box center [407, 189] width 566 height 159
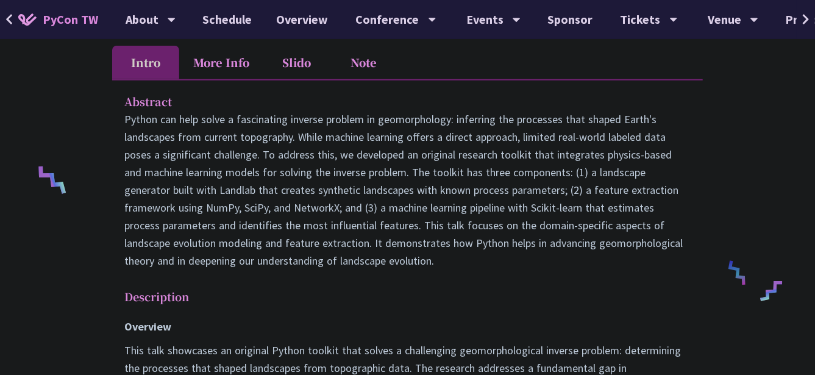
drag, startPoint x: 554, startPoint y: 152, endPoint x: 514, endPoint y: 229, distance: 86.4
click at [514, 229] on p at bounding box center [407, 189] width 566 height 159
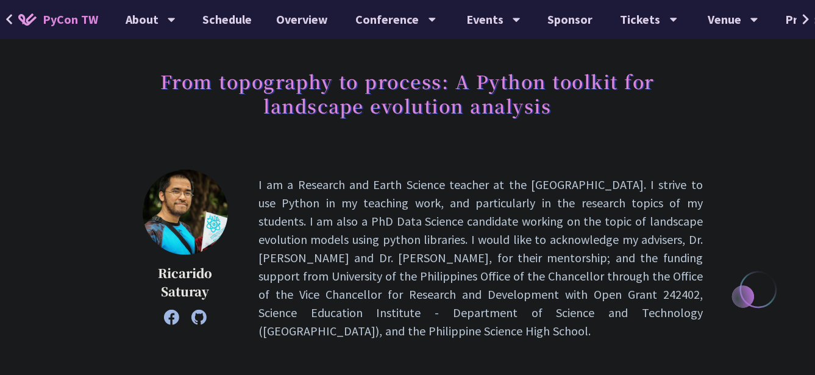
scroll to position [60, 0]
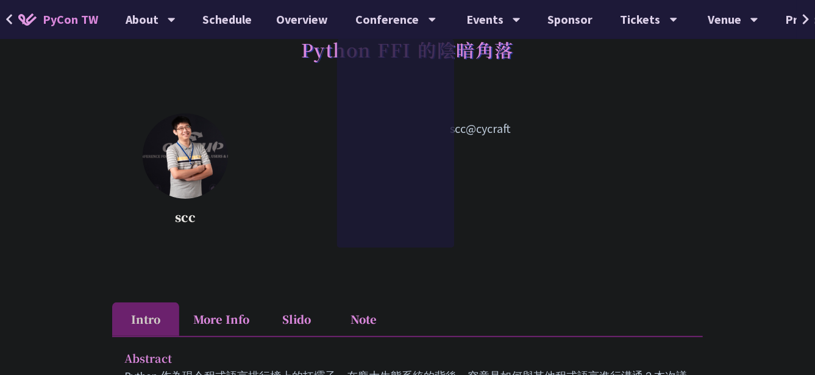
scroll to position [304, 0]
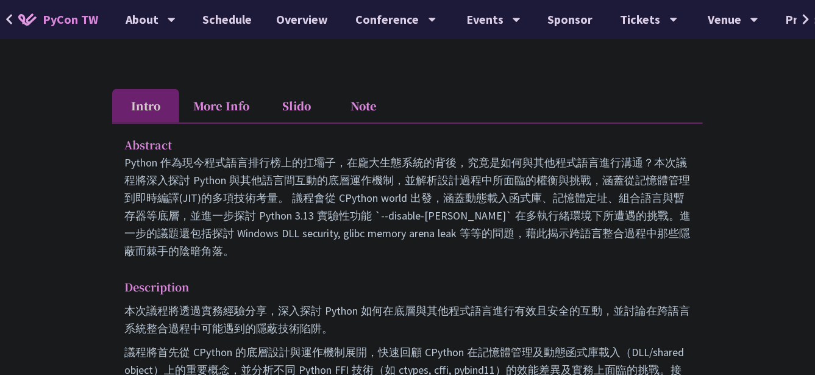
drag, startPoint x: 324, startPoint y: 259, endPoint x: 337, endPoint y: 251, distance: 15.6
drag, startPoint x: 600, startPoint y: 128, endPoint x: 576, endPoint y: 244, distance: 118.8
drag, startPoint x: 576, startPoint y: 244, endPoint x: 514, endPoint y: 275, distance: 68.7
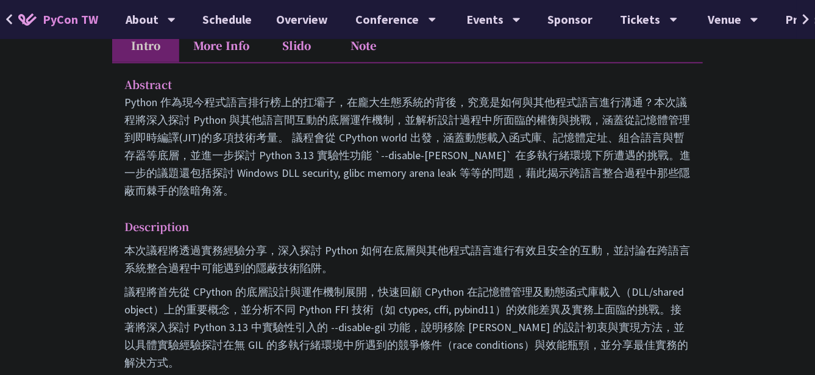
scroll to position [427, 0]
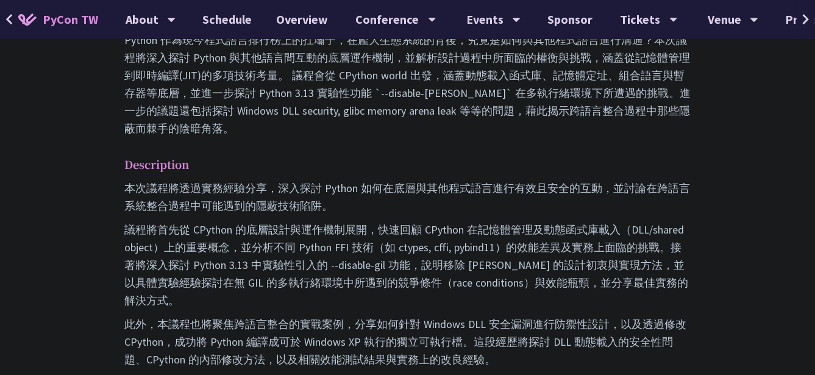
drag, startPoint x: 471, startPoint y: 302, endPoint x: 472, endPoint y: 183, distance: 119.5
drag, startPoint x: 477, startPoint y: 154, endPoint x: 572, endPoint y: 327, distance: 197.7
click at [572, 327] on div "Abstract Python 作為現今程式語言排行榜上的扛壩子，在龐大生態系統的背後，究竟是如何與其他程式語言進行溝通？本次議程將深入探討 Python 與…" at bounding box center [407, 350] width 591 height 700
drag, startPoint x: 572, startPoint y: 327, endPoint x: 564, endPoint y: 346, distance: 19.7
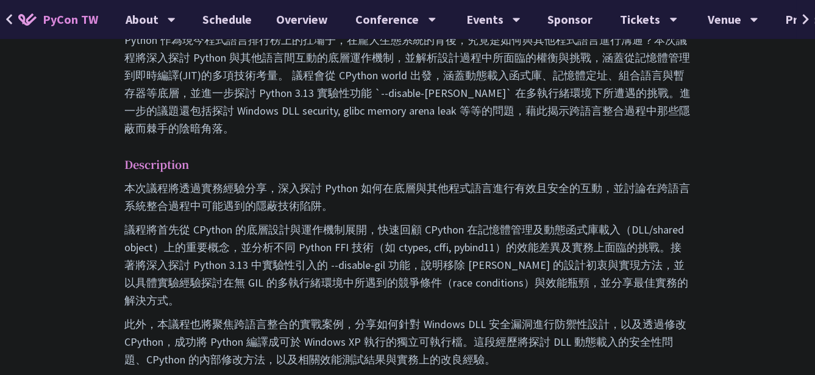
click at [564, 346] on p "此外，本議程也將聚焦跨語言整合的實戰案例，分享如何針對 Windows DLL 安全漏洞進行防禦性設計，以及透過修改 CPython，成功將 Python 編…" at bounding box center [407, 341] width 566 height 53
drag, startPoint x: 564, startPoint y: 349, endPoint x: 567, endPoint y: 336, distance: 12.7
click at [567, 336] on p "此外，本議程也將聚焦跨語言整合的實戰案例，分享如何針對 Windows DLL 安全漏洞進行防禦性設計，以及透過修改 CPython，成功將 Python 編…" at bounding box center [407, 341] width 566 height 53
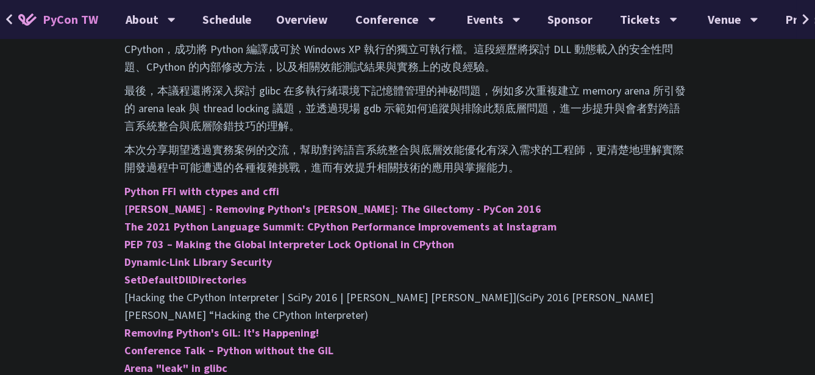
scroll to position [731, 0]
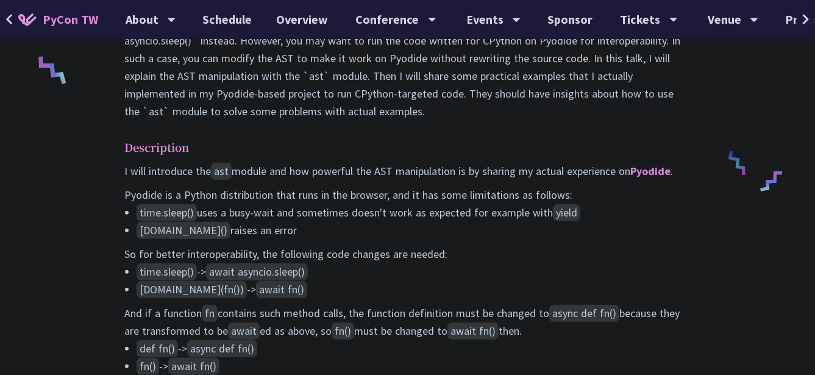
scroll to position [548, 0]
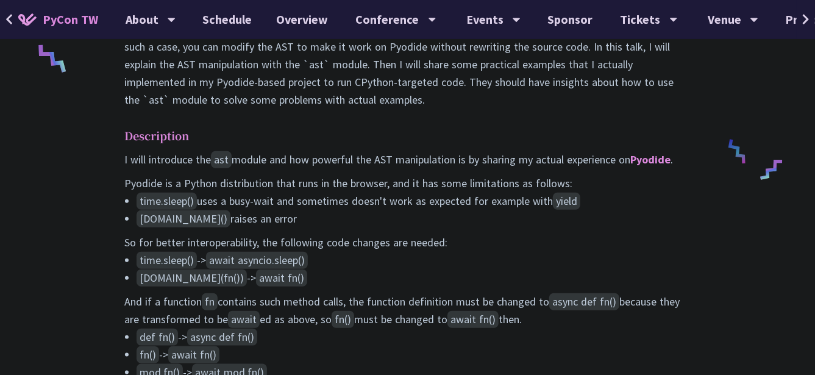
drag, startPoint x: 464, startPoint y: 236, endPoint x: 482, endPoint y: 304, distance: 69.9
click at [482, 304] on div "I will introduce the ast module and how powerful the AST manipulation is by sha…" at bounding box center [407, 337] width 566 height 372
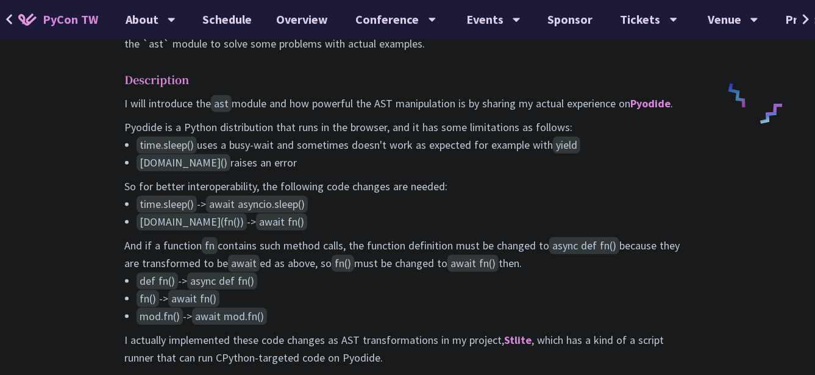
scroll to position [609, 0]
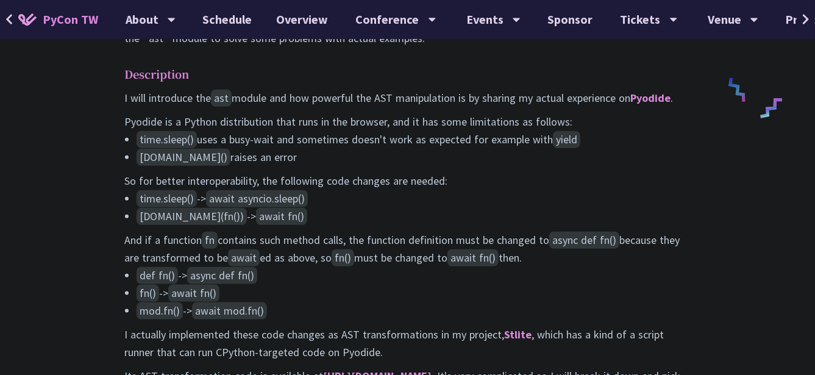
click at [472, 284] on li "def fn() -> async def fn()" at bounding box center [414, 275] width 554 height 18
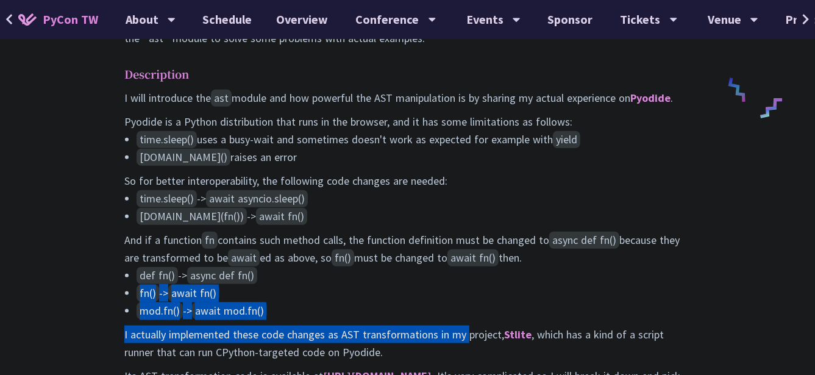
drag, startPoint x: 467, startPoint y: 298, endPoint x: 464, endPoint y: 338, distance: 39.7
click at [464, 338] on div "I will introduce the ast module and how powerful the AST manipulation is by sha…" at bounding box center [407, 275] width 566 height 372
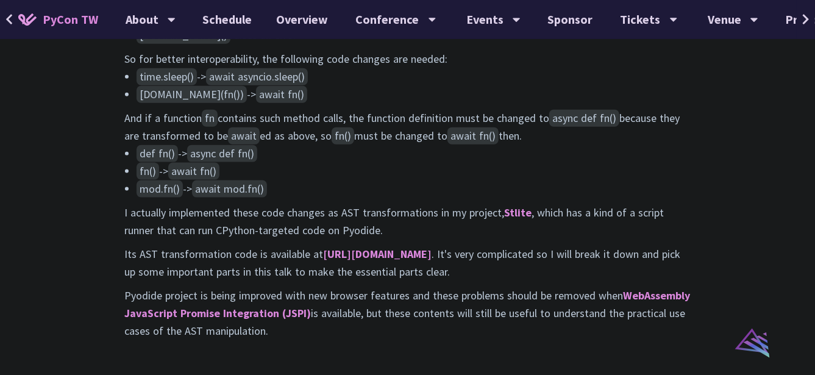
click at [464, 280] on p "Its AST transformation code is available at [URL][DOMAIN_NAME] . It's very comp…" at bounding box center [407, 262] width 566 height 35
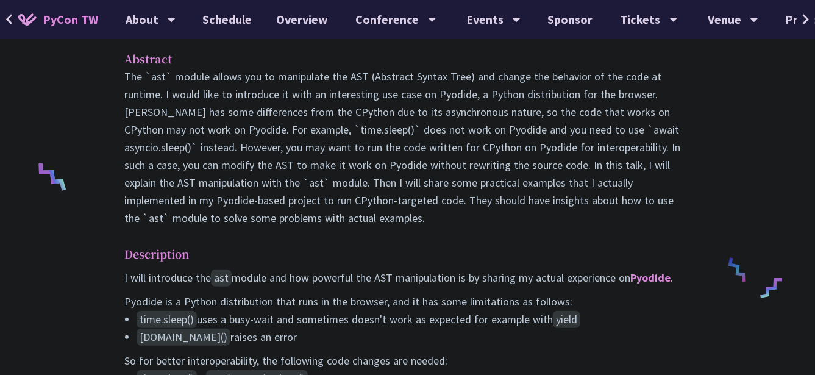
scroll to position [427, 0]
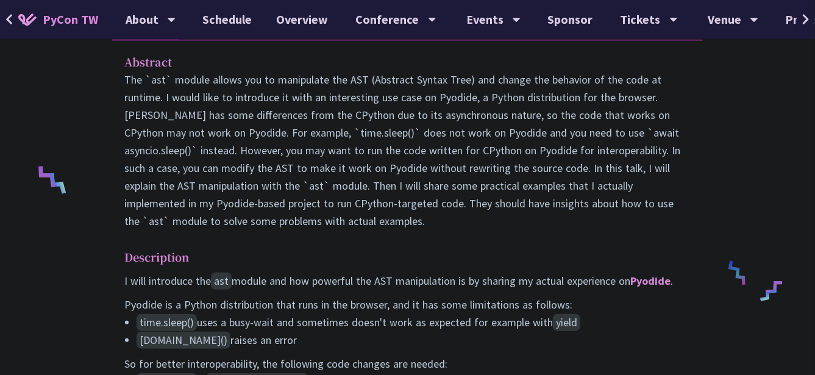
drag, startPoint x: 126, startPoint y: 130, endPoint x: 488, endPoint y: 236, distance: 376.8
click at [488, 230] on p "The `ast` module allows you to manipulate the AST (Abstract Syntax Tree) and ch…" at bounding box center [407, 150] width 566 height 159
drag, startPoint x: 488, startPoint y: 236, endPoint x: 459, endPoint y: 239, distance: 28.1
click at [459, 230] on p "The `ast` module allows you to manipulate the AST (Abstract Syntax Tree) and ch…" at bounding box center [407, 150] width 566 height 159
click at [441, 230] on p "The `ast` module allows you to manipulate the AST (Abstract Syntax Tree) and ch…" at bounding box center [407, 150] width 566 height 159
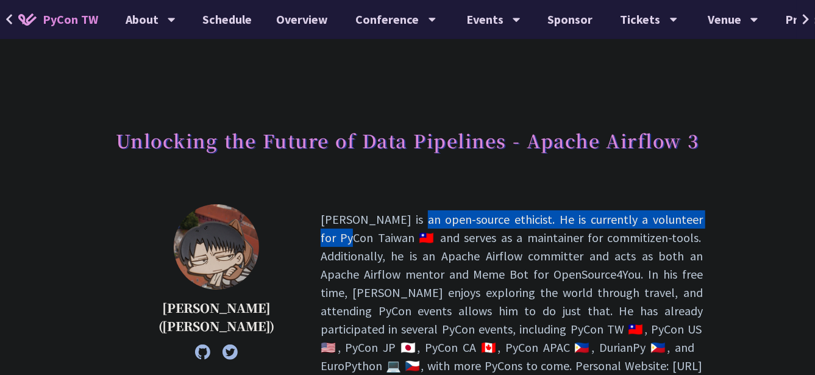
drag, startPoint x: 260, startPoint y: 210, endPoint x: 566, endPoint y: 228, distance: 306.4
click at [566, 228] on div "李唯 (Wei Lee) Wei Lee is an open-source ethicist. He is currently a volunteer fo…" at bounding box center [407, 301] width 591 height 195
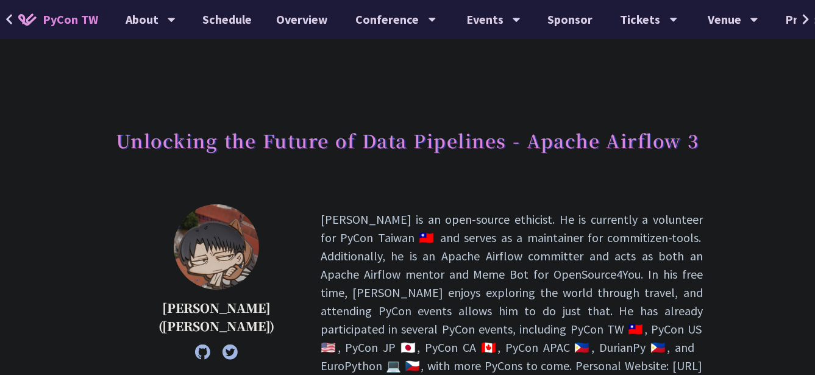
drag, startPoint x: 566, startPoint y: 228, endPoint x: 511, endPoint y: 289, distance: 82.4
click at [511, 289] on p "Wei Lee is an open-source ethicist. He is currently a volunteer for PyCon Taiwa…" at bounding box center [512, 301] width 382 height 183
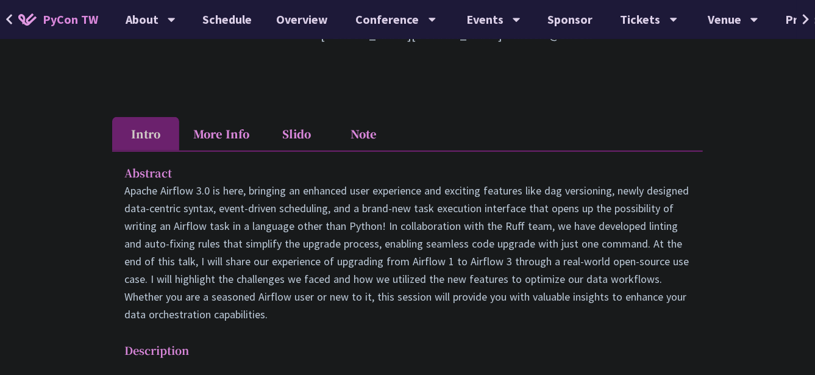
scroll to position [366, 0]
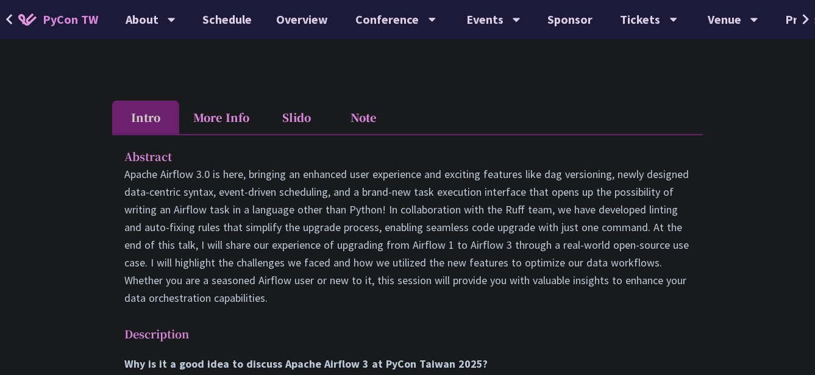
drag, startPoint x: 498, startPoint y: 263, endPoint x: 532, endPoint y: 297, distance: 48.3
drag, startPoint x: 532, startPoint y: 297, endPoint x: 461, endPoint y: 188, distance: 130.3
click at [461, 188] on p "Apache Airflow 3.0 is here, bringing an enhanced user experience and exciting f…" at bounding box center [407, 235] width 566 height 141
drag, startPoint x: 461, startPoint y: 188, endPoint x: 377, endPoint y: 183, distance: 84.2
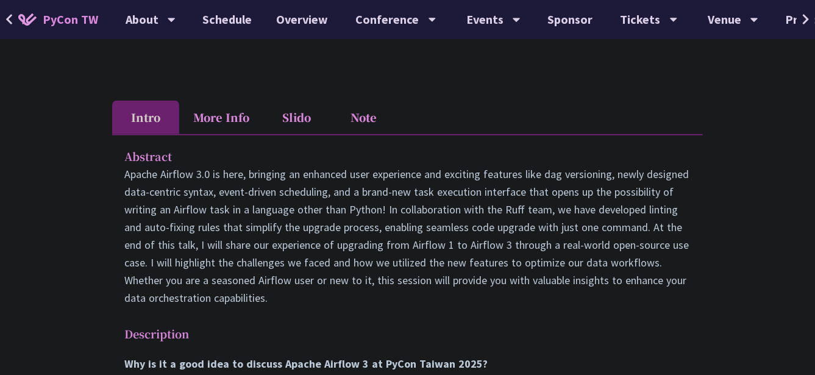
click at [377, 183] on p "Apache Airflow 3.0 is here, bringing an enhanced user experience and exciting f…" at bounding box center [407, 235] width 566 height 141
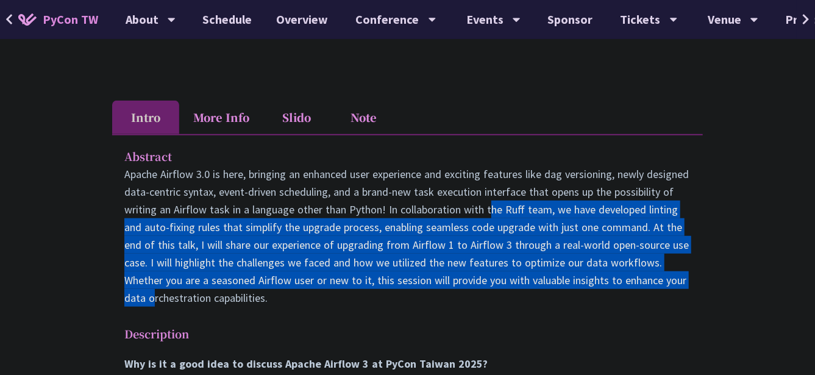
drag, startPoint x: 395, startPoint y: 173, endPoint x: 616, endPoint y: 244, distance: 232.2
click at [616, 244] on p "Apache Airflow 3.0 is here, bringing an enhanced user experience and exciting f…" at bounding box center [407, 235] width 566 height 141
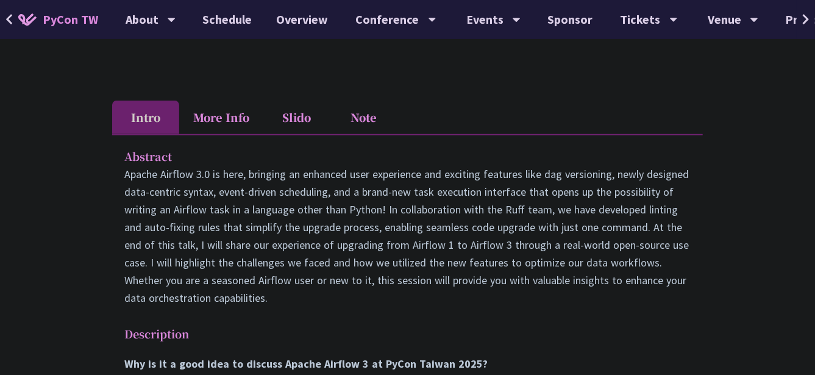
drag, startPoint x: 616, startPoint y: 244, endPoint x: 608, endPoint y: 263, distance: 21.0
click at [608, 263] on p "Apache Airflow 3.0 is here, bringing an enhanced user experience and exciting f…" at bounding box center [407, 235] width 566 height 141
drag, startPoint x: 578, startPoint y: 271, endPoint x: 197, endPoint y: 208, distance: 386.0
click at [210, 235] on p "Apache Airflow 3.0 is here, bringing an enhanced user experience and exciting f…" at bounding box center [407, 235] width 566 height 141
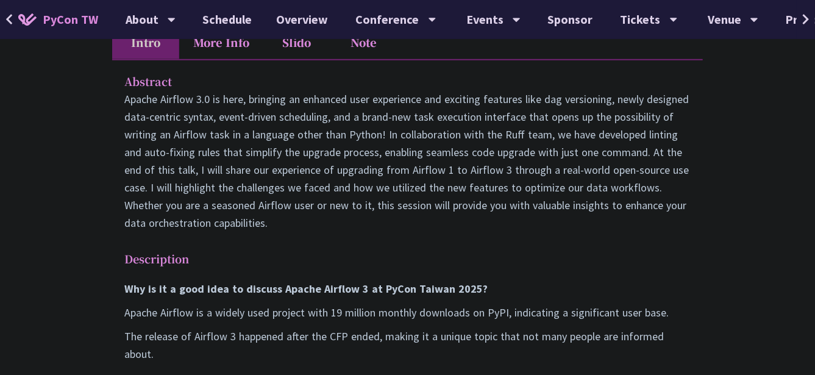
scroll to position [488, 0]
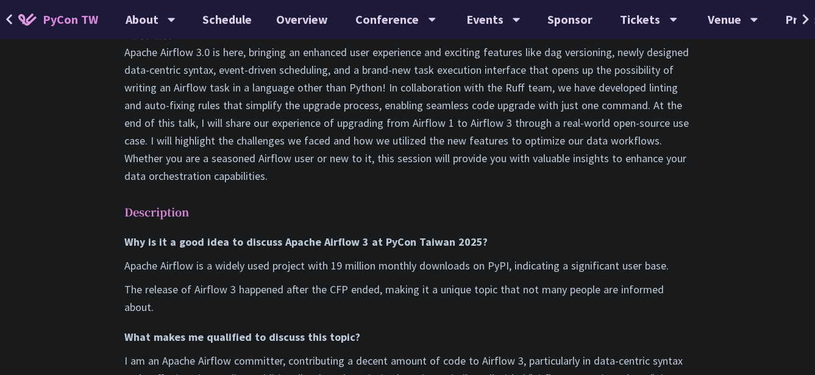
drag, startPoint x: 316, startPoint y: 149, endPoint x: 171, endPoint y: 105, distance: 152.1
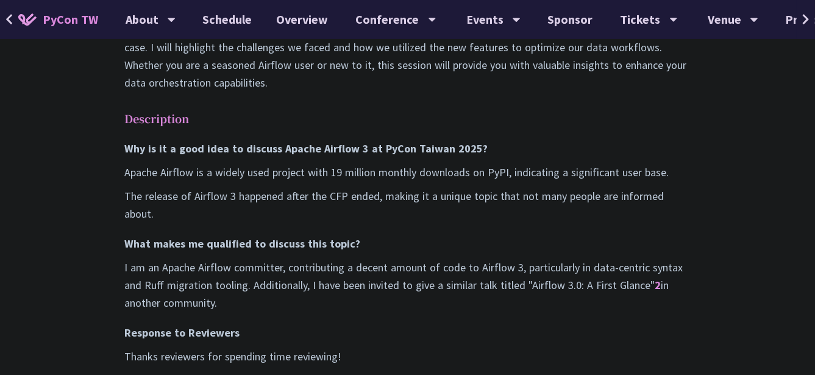
scroll to position [609, 0]
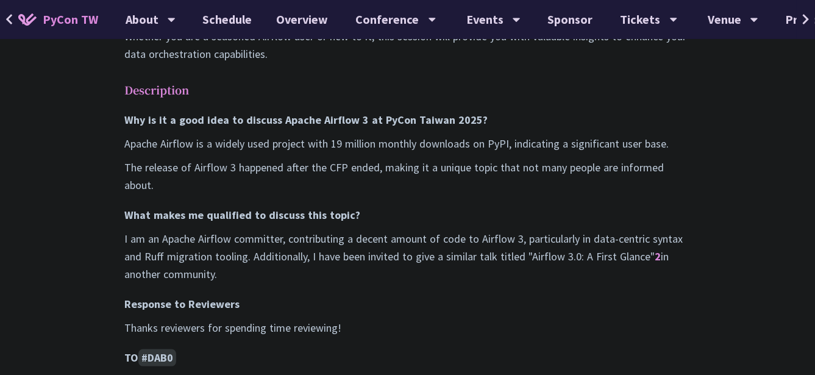
click at [303, 230] on p "I am an Apache Airflow committer, contributing a decent amount of code to Airfl…" at bounding box center [407, 256] width 566 height 53
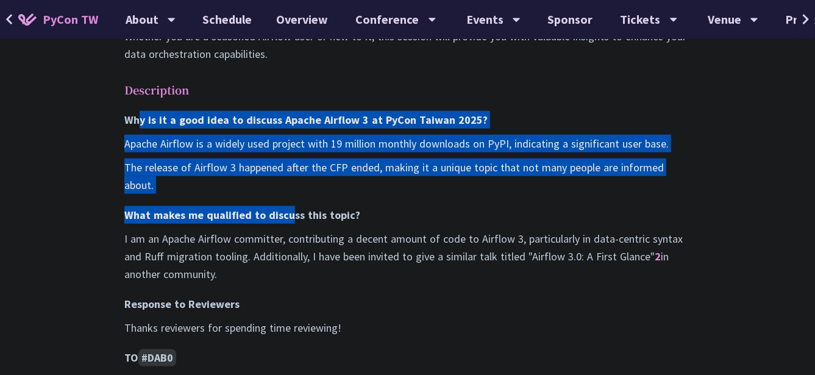
drag, startPoint x: 280, startPoint y: 153, endPoint x: 141, endPoint y: 72, distance: 160.3
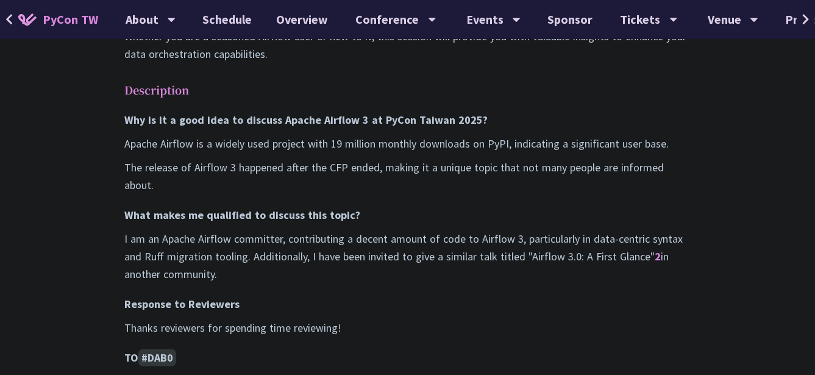
drag, startPoint x: 141, startPoint y: 72, endPoint x: 108, endPoint y: 99, distance: 43.3
click at [108, 99] on div "Unlocking the Future of Data Pipelines - Apache Airflow 3 李唯 (Wei Lee) Wei Lee …" at bounding box center [407, 304] width 815 height 1827
drag, startPoint x: 106, startPoint y: 78, endPoint x: 378, endPoint y: 253, distance: 323.2
click at [378, 253] on div "Unlocking the Future of Data Pipelines - Apache Airflow 3 李唯 (Wei Lee) Wei Lee …" at bounding box center [407, 304] width 815 height 1827
click at [378, 295] on h3 "Response to Reviewers" at bounding box center [407, 304] width 566 height 18
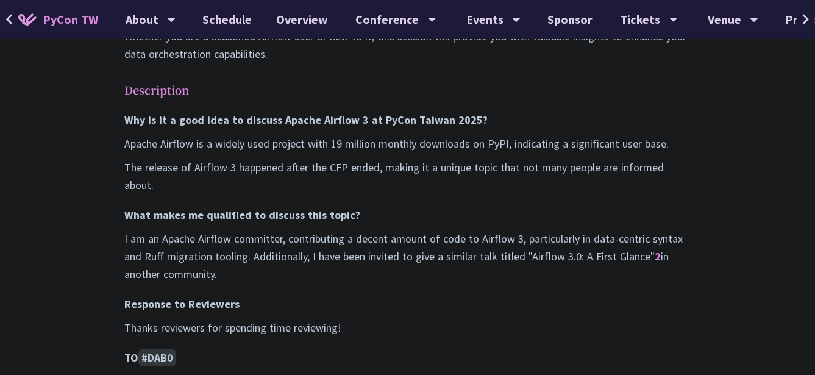
click at [371, 295] on h3 "Response to Reviewers" at bounding box center [407, 304] width 566 height 18
drag, startPoint x: 374, startPoint y: 252, endPoint x: 392, endPoint y: 282, distance: 34.7
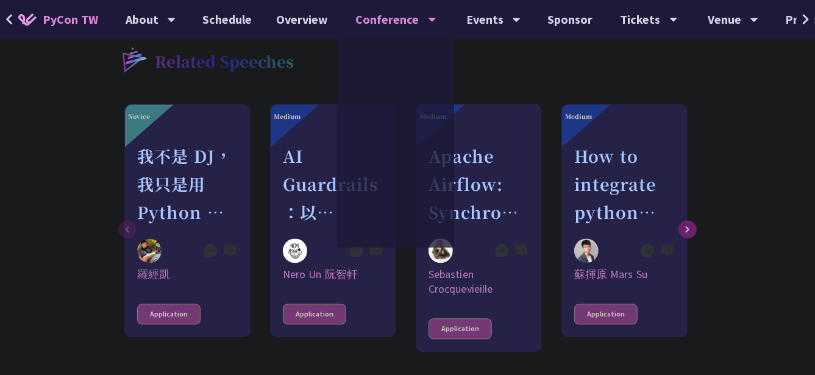
scroll to position [1402, 0]
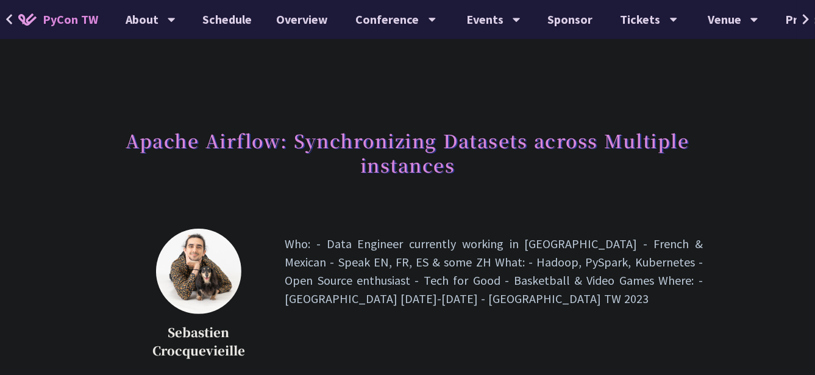
drag, startPoint x: 447, startPoint y: 299, endPoint x: 588, endPoint y: 346, distance: 148.4
click at [588, 346] on p "Who: - Data Engineer currently working in Taiwan - French & Mexican - Speak EN,…" at bounding box center [494, 299] width 418 height 128
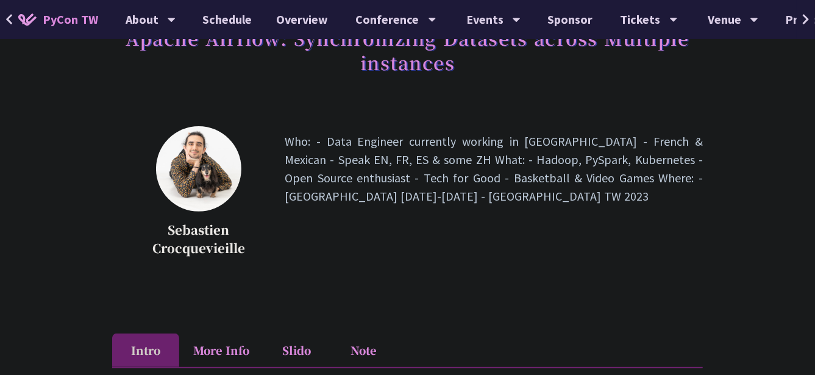
scroll to position [122, 0]
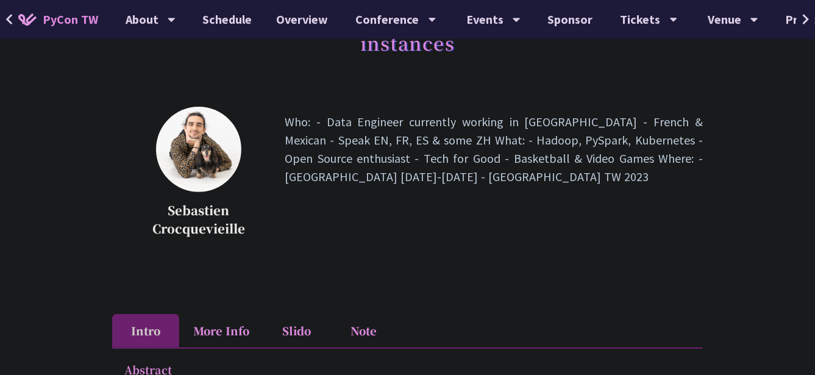
drag, startPoint x: 436, startPoint y: 188, endPoint x: 414, endPoint y: 197, distance: 23.8
click at [414, 197] on p "Who: - Data Engineer currently working in Taiwan - French & Mexican - Speak EN,…" at bounding box center [494, 177] width 418 height 128
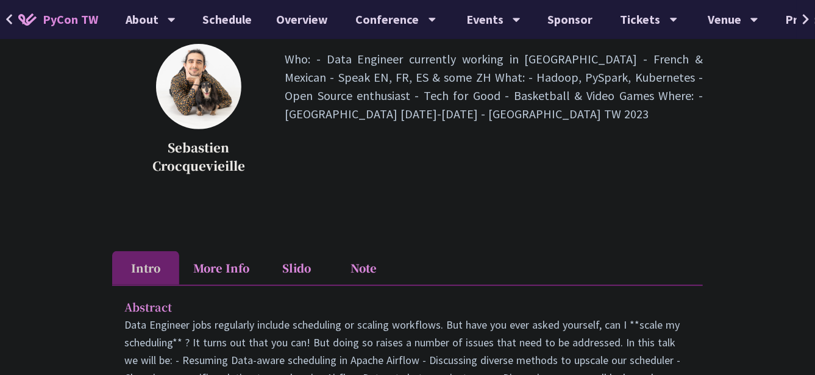
scroll to position [427, 0]
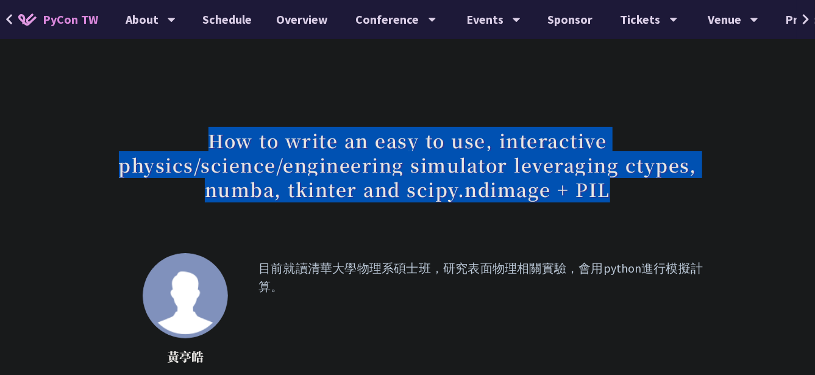
drag, startPoint x: 188, startPoint y: 118, endPoint x: 612, endPoint y: 214, distance: 434.3
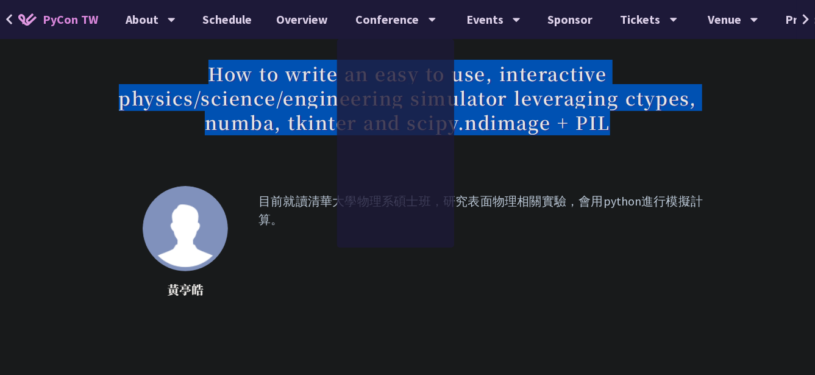
scroll to position [60, 0]
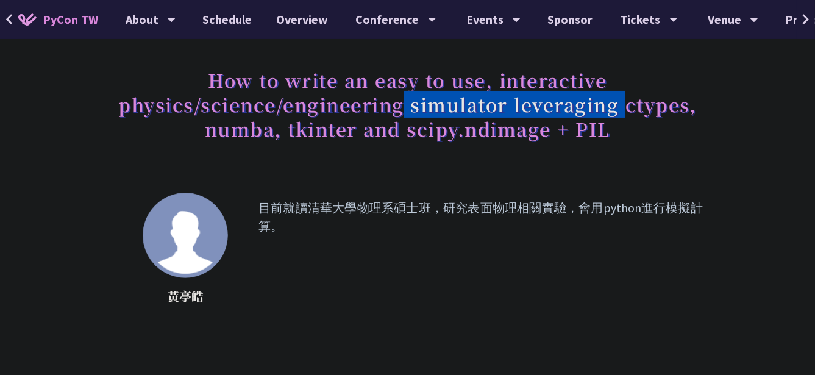
drag, startPoint x: 405, startPoint y: 103, endPoint x: 622, endPoint y: 113, distance: 217.2
click at [622, 113] on h1 "How to write an easy to use, interactive physics/science/engineering simulator …" at bounding box center [407, 104] width 591 height 85
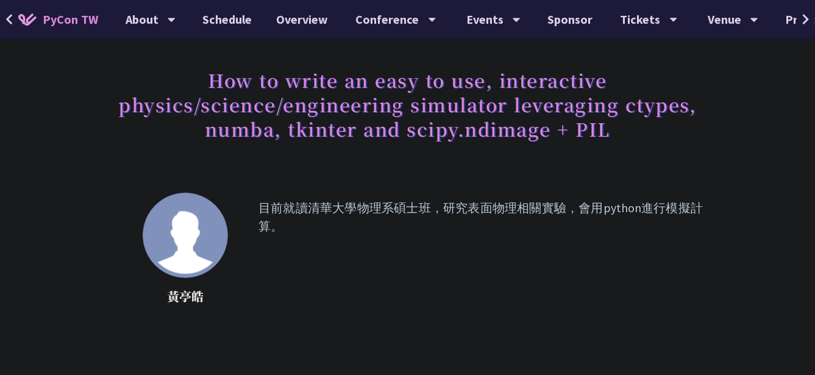
drag, startPoint x: 622, startPoint y: 113, endPoint x: 583, endPoint y: 126, distance: 41.0
click at [583, 126] on h1 "How to write an easy to use, interactive physics/science/engineering simulator …" at bounding box center [407, 104] width 591 height 85
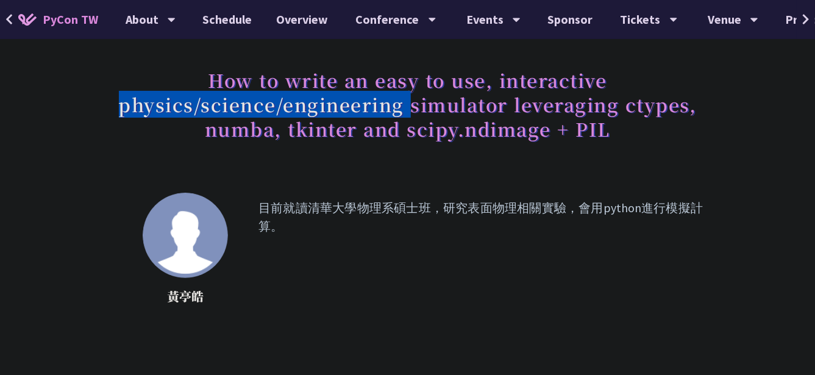
drag, startPoint x: 105, startPoint y: 94, endPoint x: 414, endPoint y: 107, distance: 309.2
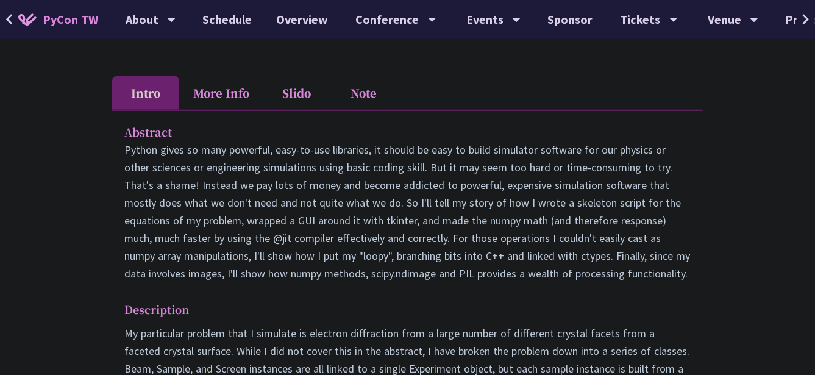
scroll to position [731, 0]
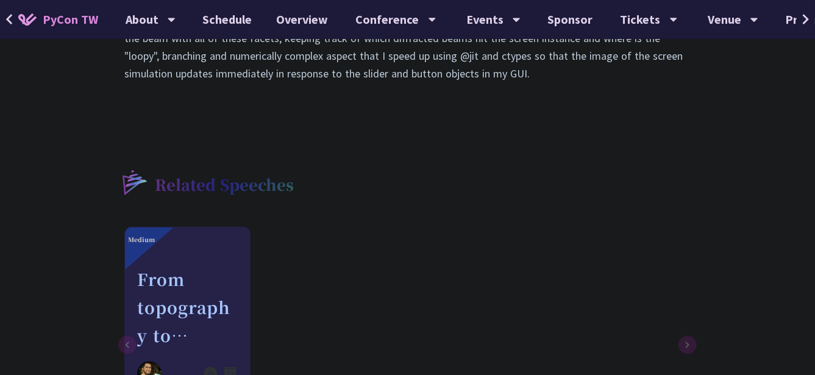
click at [459, 262] on div "Medium From topography to process: A Python toolkit for landscape evolution ana…" at bounding box center [405, 343] width 563 height 233
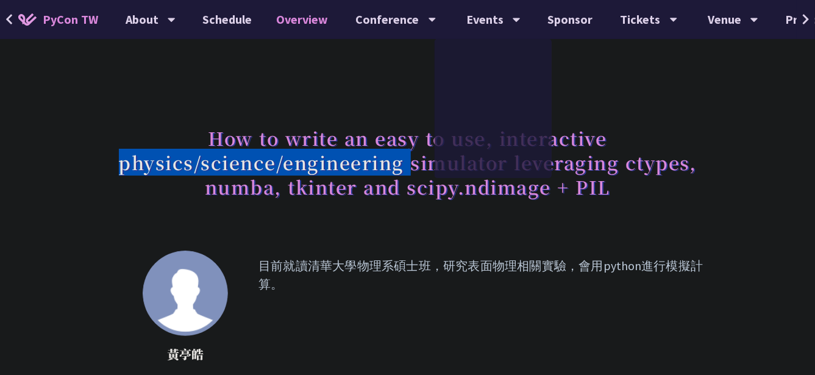
scroll to position [0, 0]
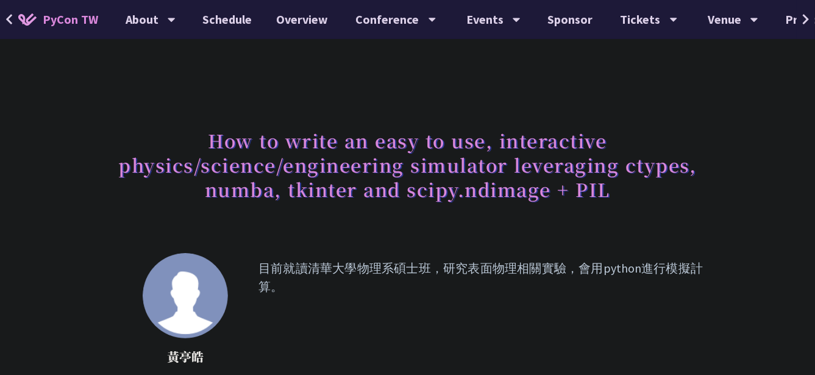
click at [458, 304] on p "目前就讀清華大學物理系碩士班，研究表面物理相關實驗，會用python進行模擬計算。" at bounding box center [480, 314] width 444 height 110
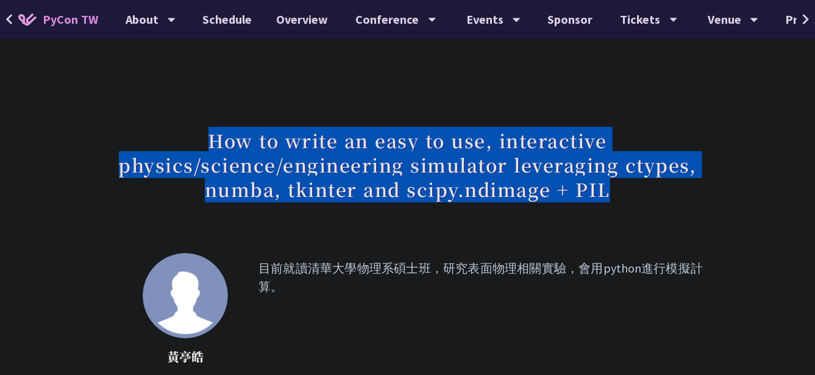
drag, startPoint x: 197, startPoint y: 133, endPoint x: 689, endPoint y: 198, distance: 495.4
click at [689, 198] on h1 "How to write an easy to use, interactive physics/science/engineering simulator …" at bounding box center [407, 164] width 591 height 85
copy h1 "How to write an easy to use, interactive physics/science/engineering simulator …"
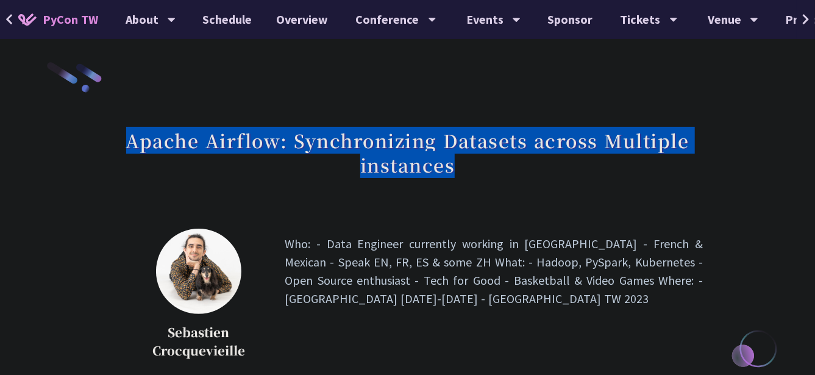
drag, startPoint x: 461, startPoint y: 176, endPoint x: 115, endPoint y: 141, distance: 347.9
click at [115, 141] on h1 "Apache Airflow: Synchronizing Datasets across Multiple instances" at bounding box center [407, 152] width 591 height 61
copy h1 "Apache Airflow: Synchronizing Datasets across Multiple instances"
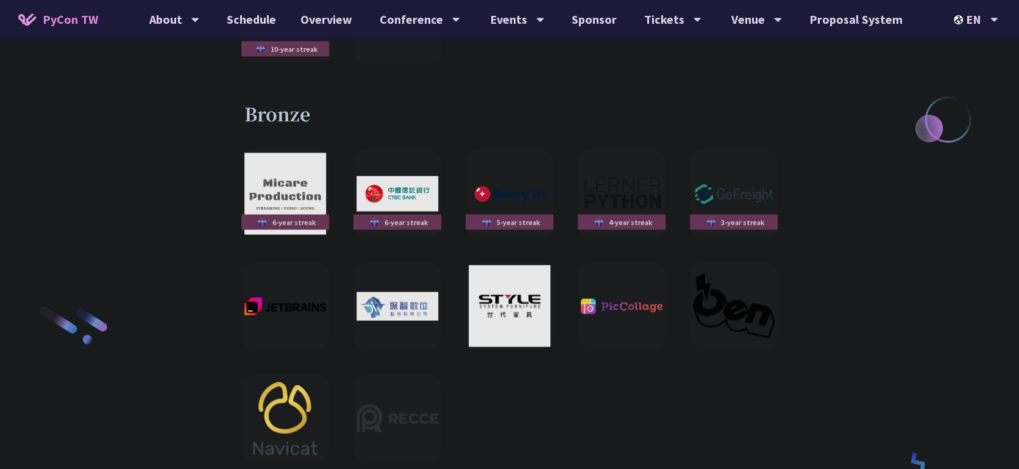
scroll to position [1828, 0]
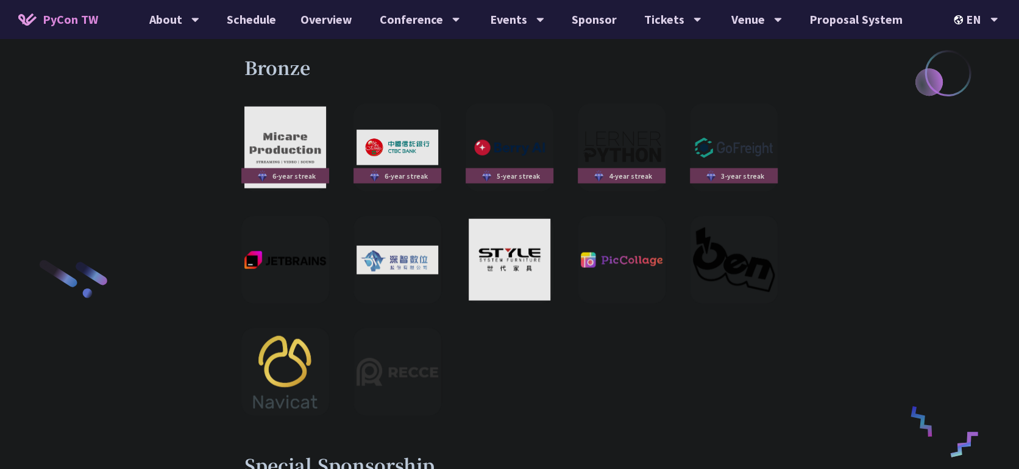
drag, startPoint x: 778, startPoint y: 360, endPoint x: 681, endPoint y: 374, distance: 98.0
click at [690, 353] on div "Bronze 6-year streak 6-year streak 5-year streak 4-year streak 3-year streak" at bounding box center [510, 235] width 634 height 361
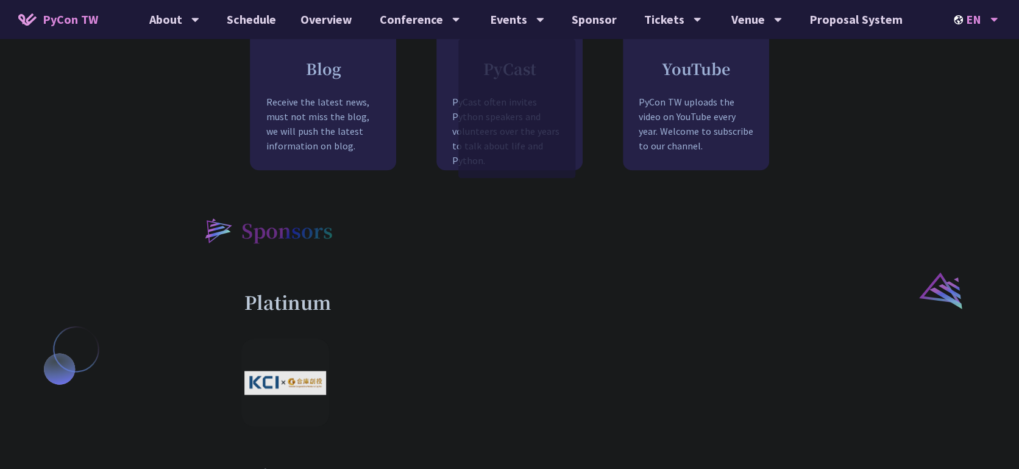
scroll to position [1123, 0]
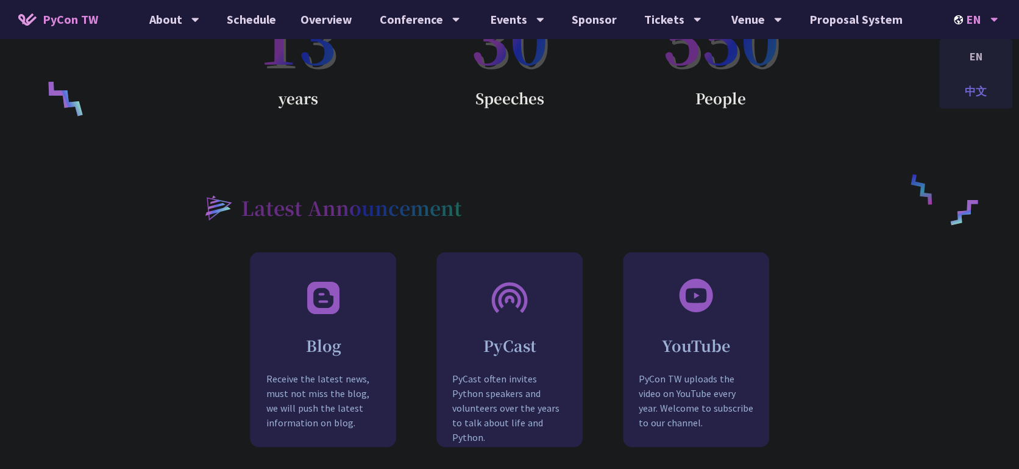
click at [814, 86] on div "中文" at bounding box center [975, 91] width 73 height 29
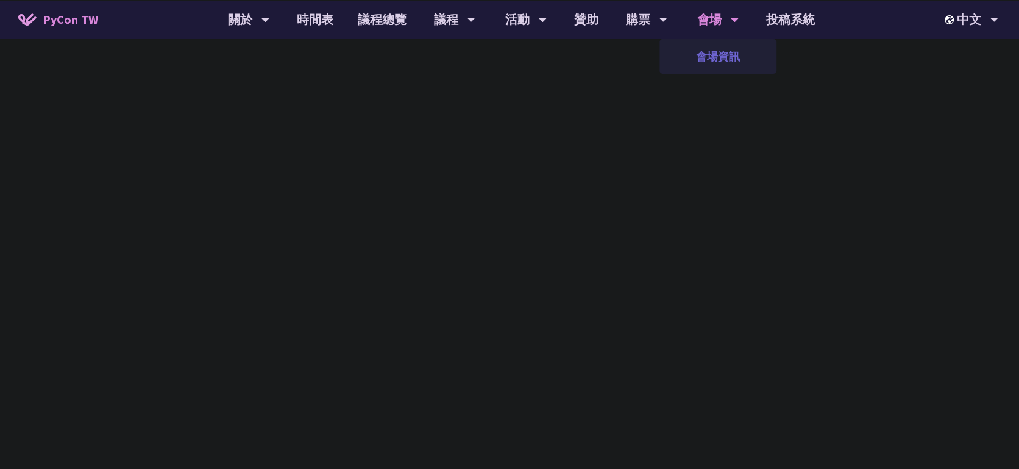
click at [718, 48] on link "會場資訊" at bounding box center [717, 56] width 117 height 29
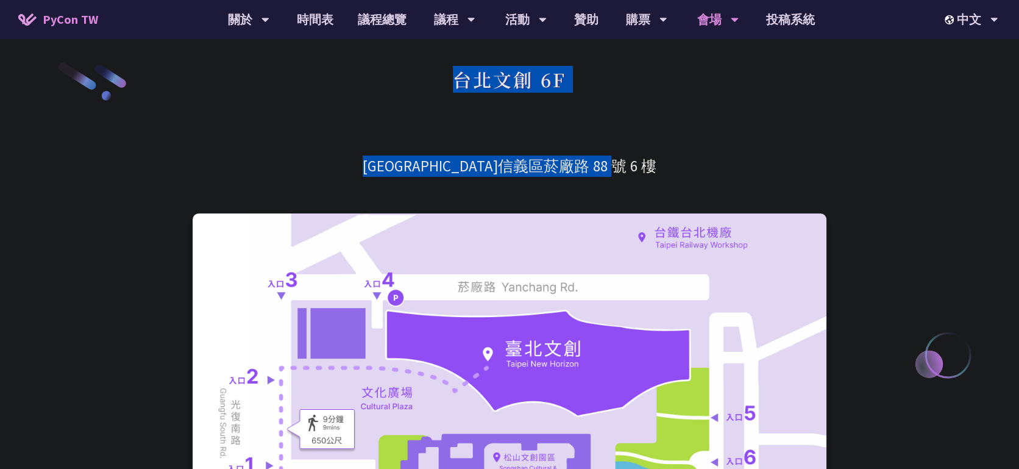
drag, startPoint x: 631, startPoint y: 170, endPoint x: 390, endPoint y: 90, distance: 254.4
copy div "台北文創 6F 台北市信義區菸廠路 88 號 6 樓"
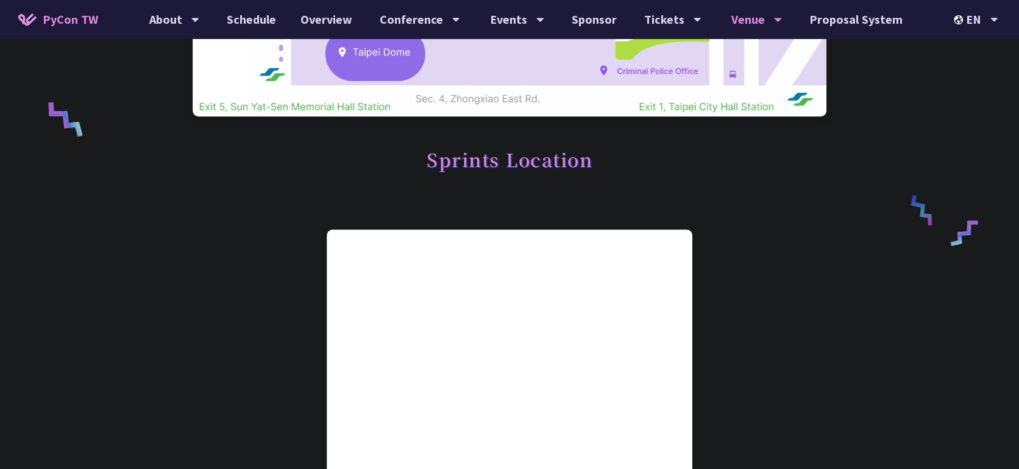
scroll to position [533, 0]
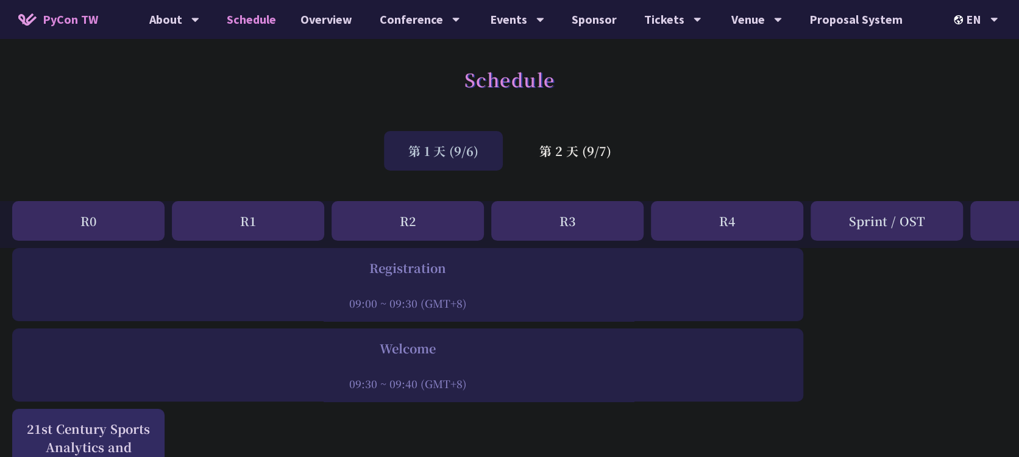
click at [791, 150] on div "第 1 天 (9/6) 第 2 天 (9/7)" at bounding box center [509, 151] width 1019 height 52
